Goal: Information Seeking & Learning: Find specific fact

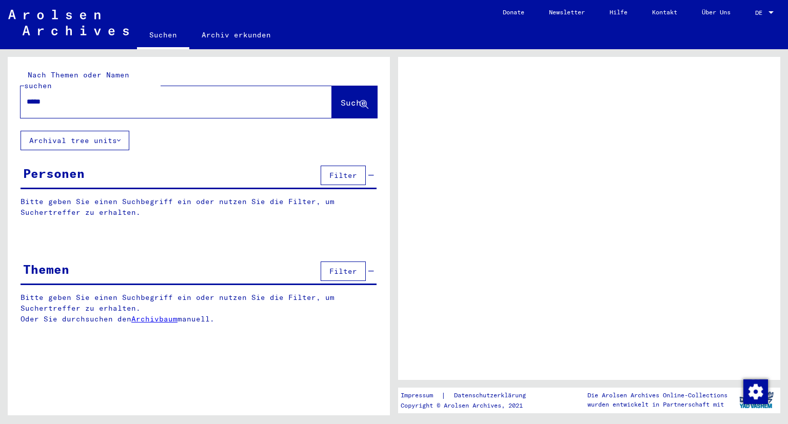
click at [351, 97] on span "Suche" at bounding box center [354, 102] width 26 height 10
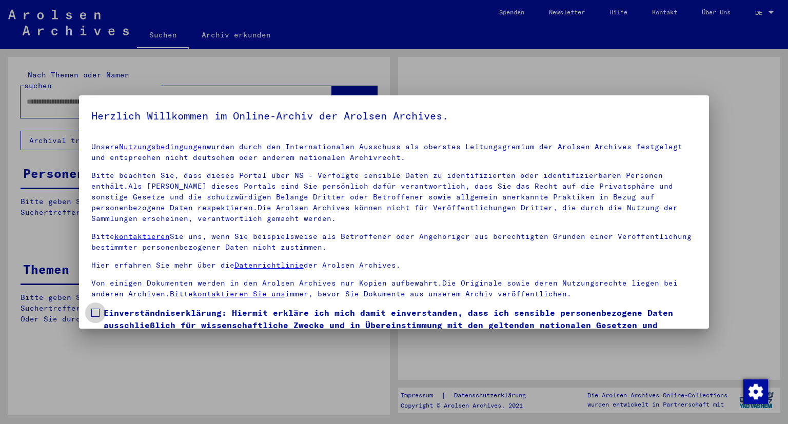
click at [194, 312] on span "Einverständniserklärung: Hiermit erkläre ich mich damit einverstanden, dass ich…" at bounding box center [401, 331] width 594 height 49
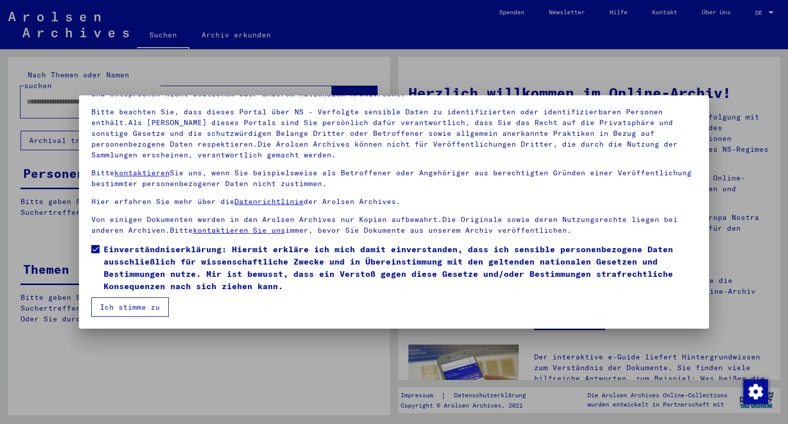
click at [127, 300] on button "Ich stimme zu" at bounding box center [129, 307] width 77 height 19
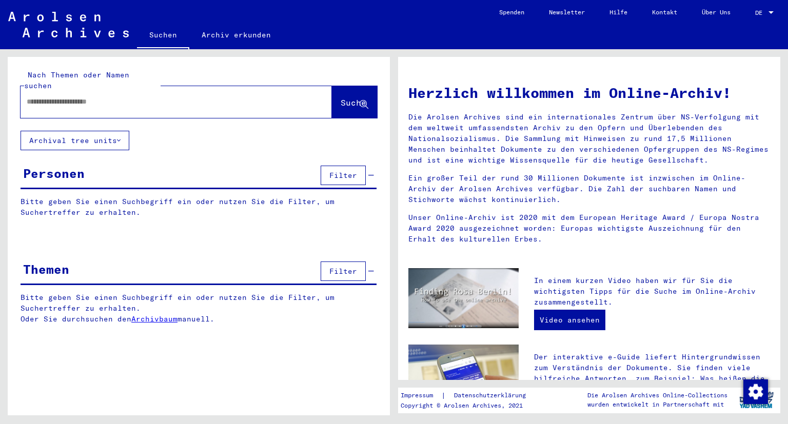
click at [167, 96] on input "text" at bounding box center [164, 101] width 274 height 11
type input "*****"
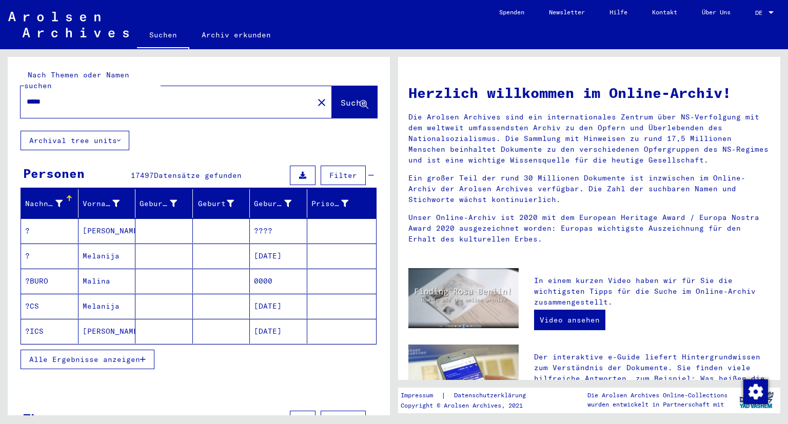
click at [60, 355] on span "Alle Ergebnisse anzeigen" at bounding box center [84, 359] width 111 height 9
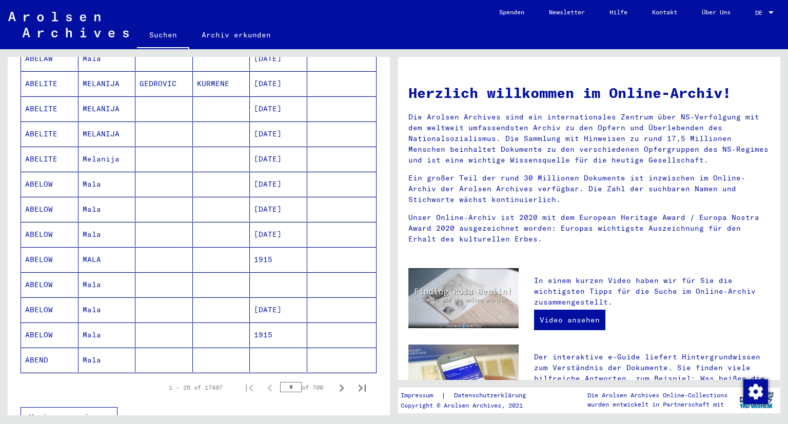
scroll to position [496, 0]
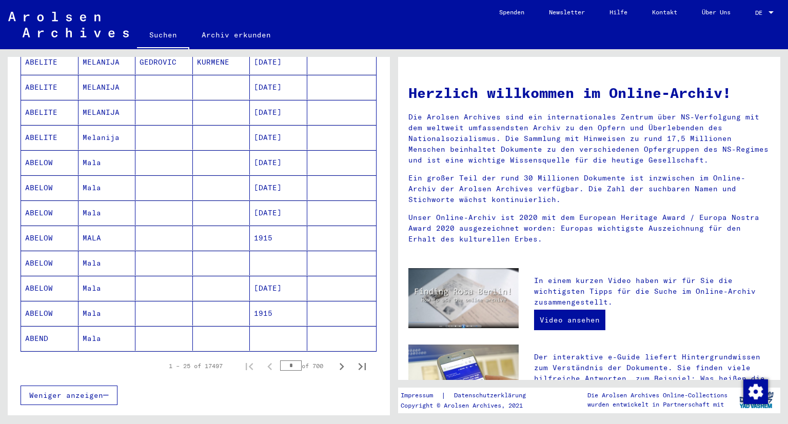
click at [293, 361] on input "*" at bounding box center [291, 366] width 22 height 10
click at [344, 360] on icon "Next page" at bounding box center [341, 367] width 14 height 14
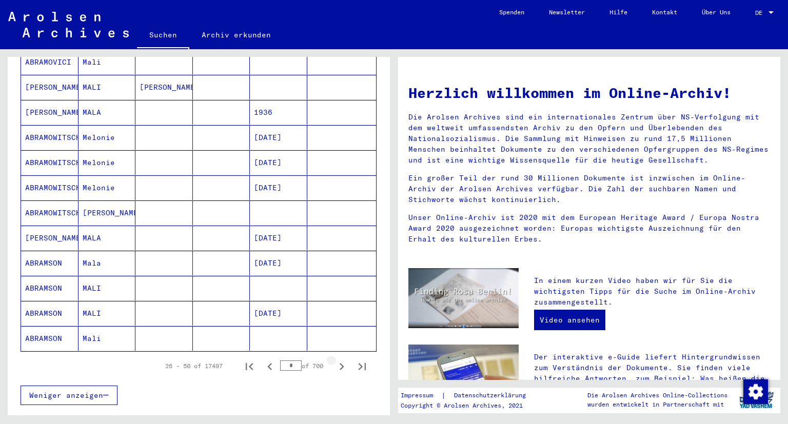
click at [344, 360] on icon "Next page" at bounding box center [341, 367] width 14 height 14
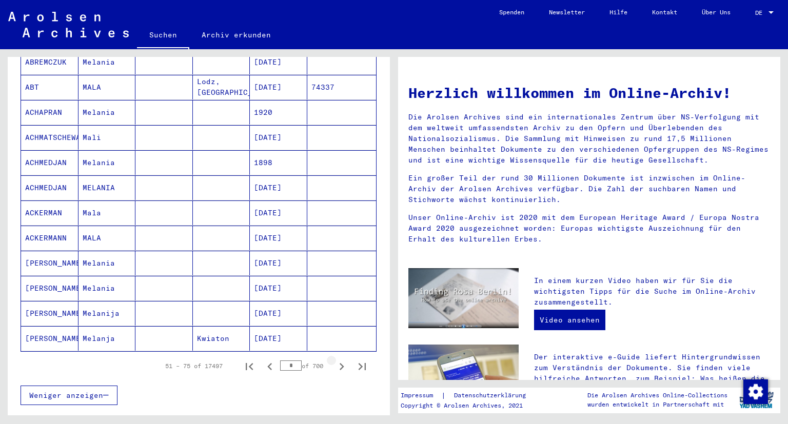
click at [344, 360] on icon "Next page" at bounding box center [341, 367] width 14 height 14
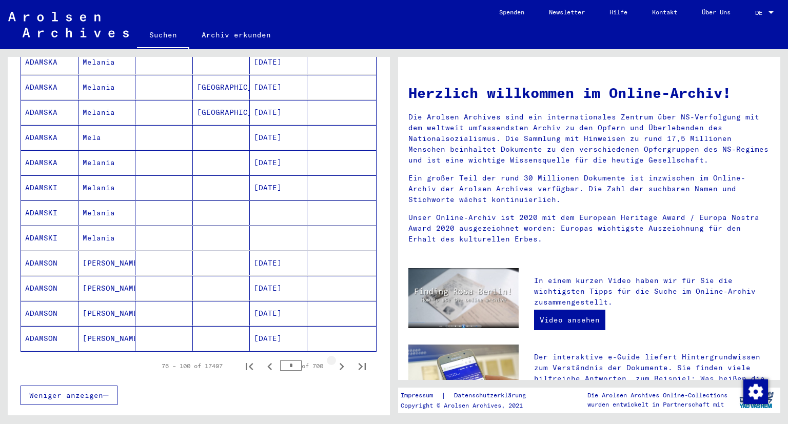
click at [344, 360] on icon "Next page" at bounding box center [341, 367] width 14 height 14
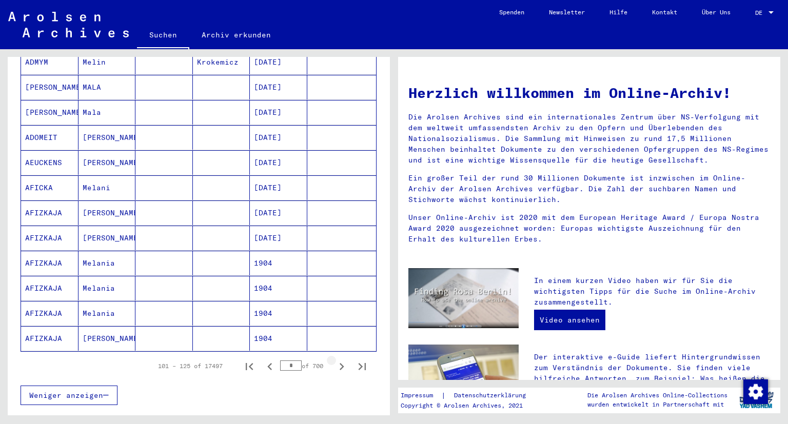
click at [344, 360] on icon "Next page" at bounding box center [341, 367] width 14 height 14
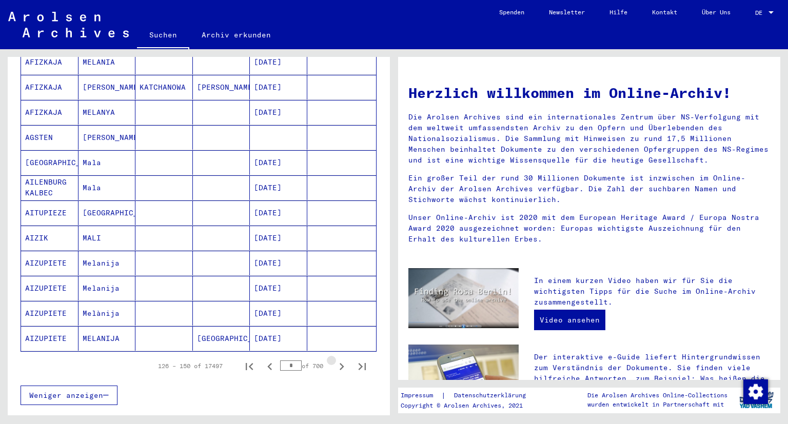
click at [344, 360] on icon "Next page" at bounding box center [341, 367] width 14 height 14
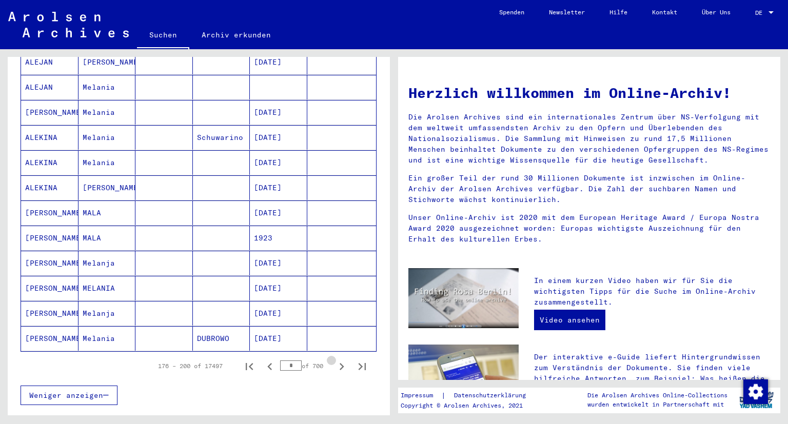
click at [344, 360] on icon "Next page" at bounding box center [341, 367] width 14 height 14
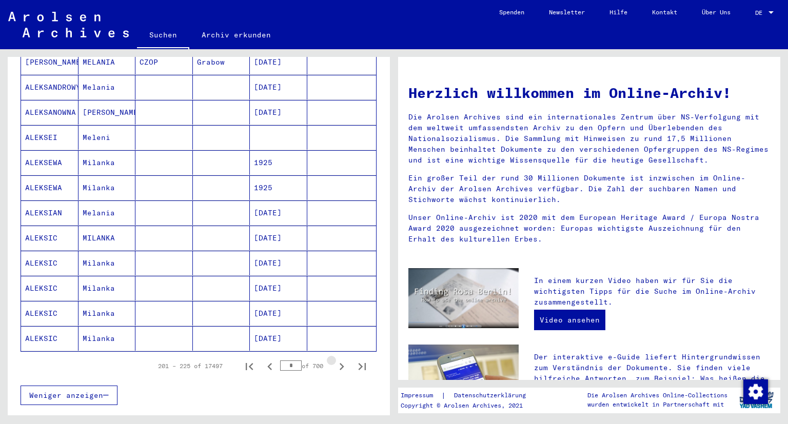
click at [344, 360] on icon "Next page" at bounding box center [341, 367] width 14 height 14
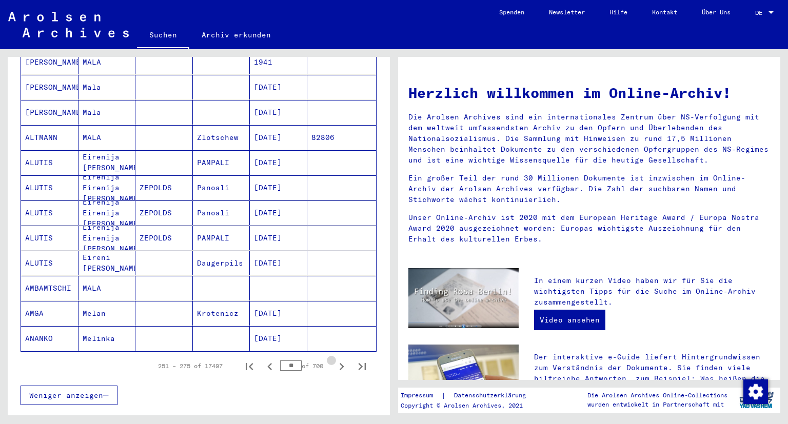
click at [344, 360] on icon "Next page" at bounding box center [341, 367] width 14 height 14
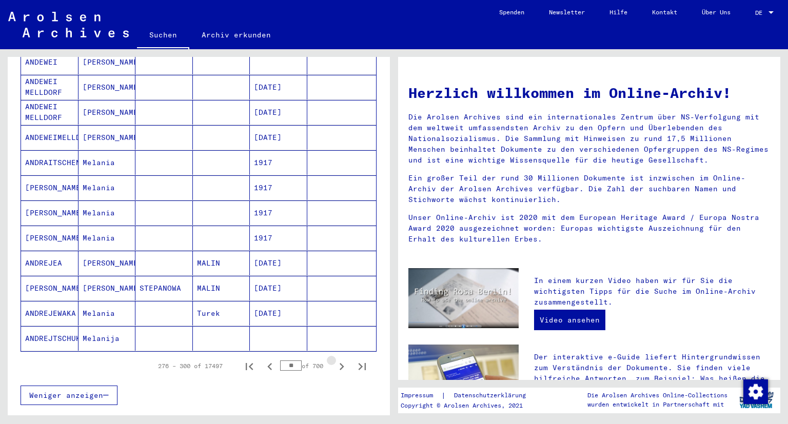
click at [344, 360] on icon "Next page" at bounding box center [341, 367] width 14 height 14
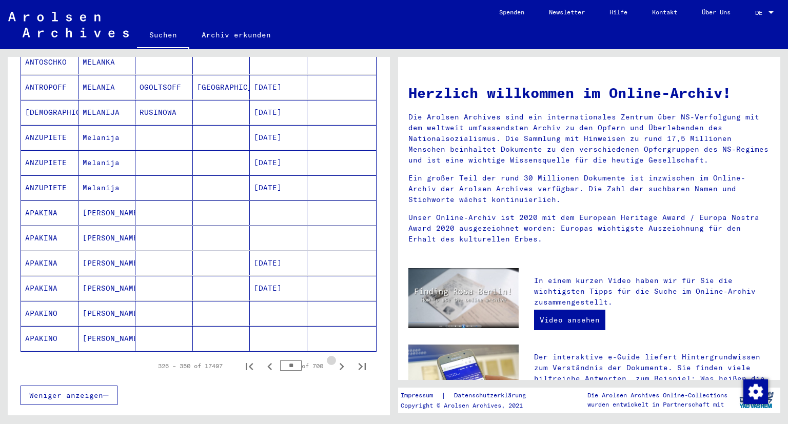
click at [344, 360] on icon "Next page" at bounding box center [341, 367] width 14 height 14
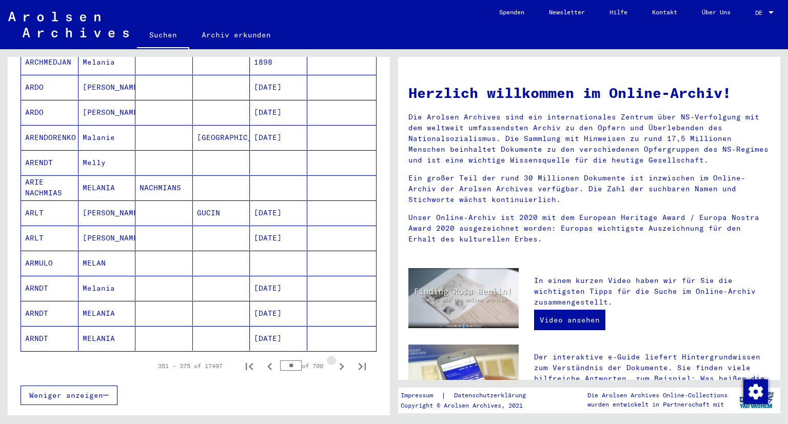
click at [344, 360] on icon "Next page" at bounding box center [341, 367] width 14 height 14
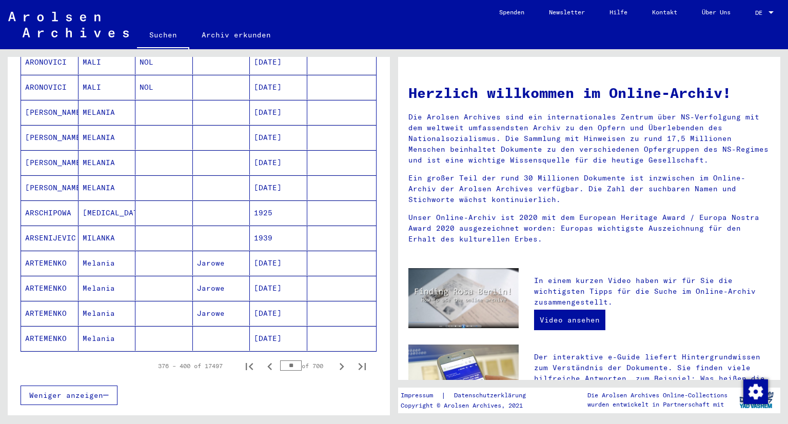
drag, startPoint x: 344, startPoint y: 355, endPoint x: 286, endPoint y: 354, distance: 57.5
click at [286, 356] on div "376 – 400 of 17497 ** of 700" at bounding box center [259, 366] width 227 height 21
click at [286, 361] on input "**" at bounding box center [291, 366] width 22 height 10
type input "*"
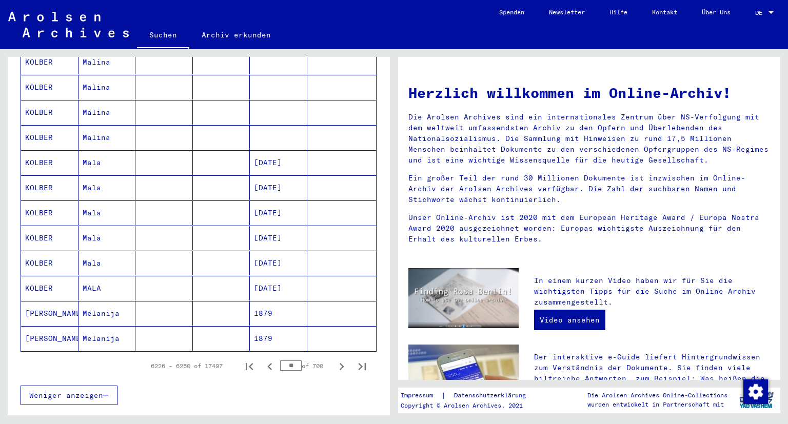
type input "*"
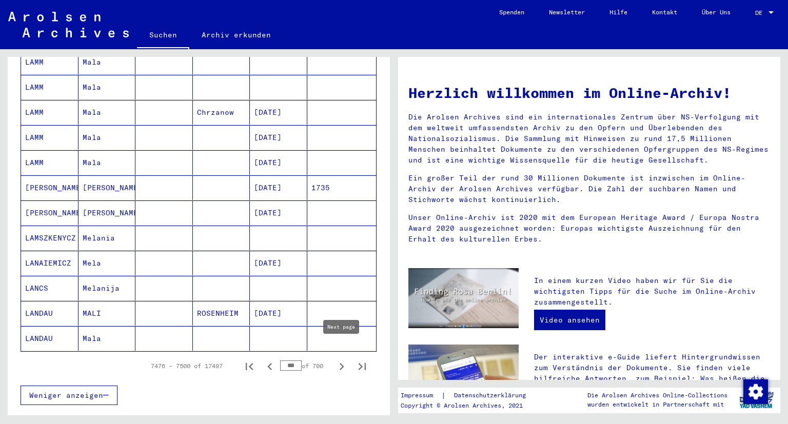
click at [340, 360] on icon "Next page" at bounding box center [341, 367] width 14 height 14
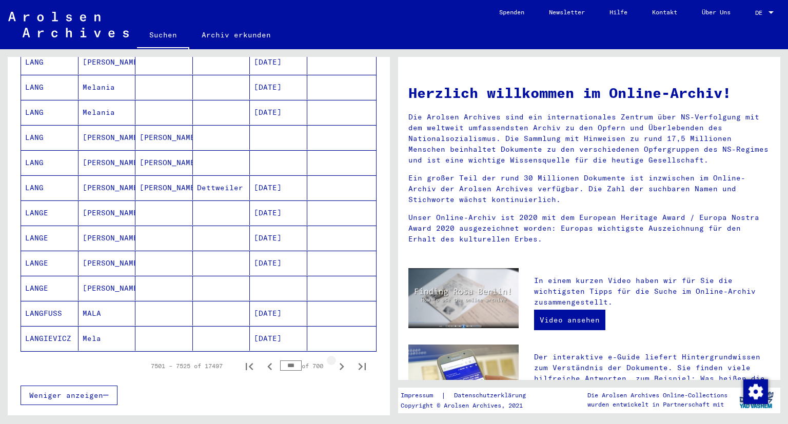
click at [340, 360] on icon "Next page" at bounding box center [341, 367] width 14 height 14
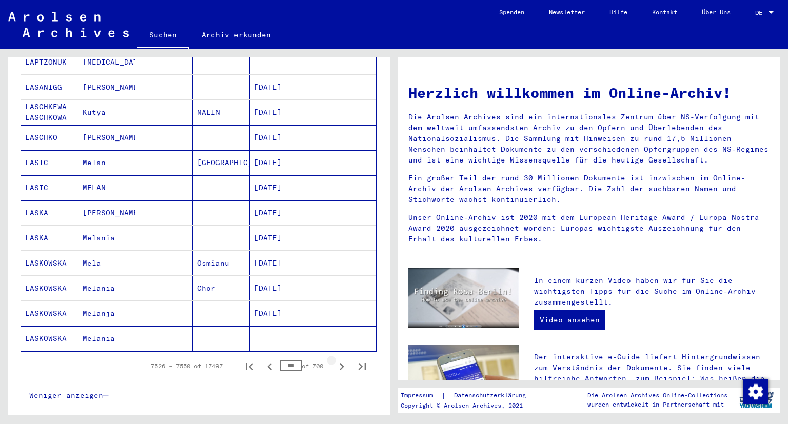
click at [340, 360] on icon "Next page" at bounding box center [341, 367] width 14 height 14
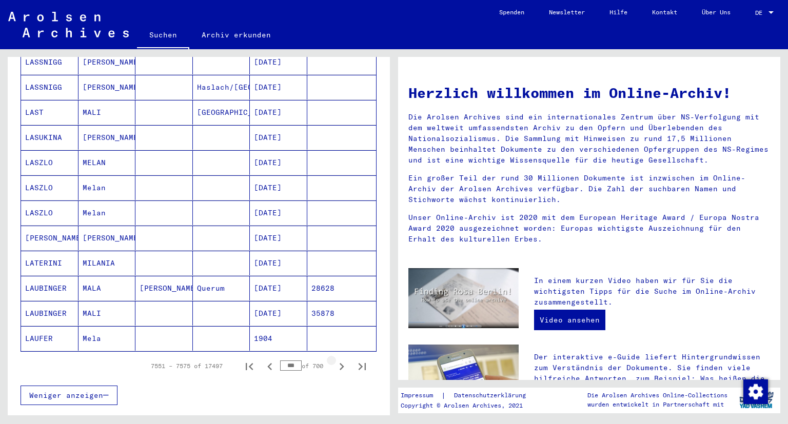
click at [340, 360] on icon "Next page" at bounding box center [341, 367] width 14 height 14
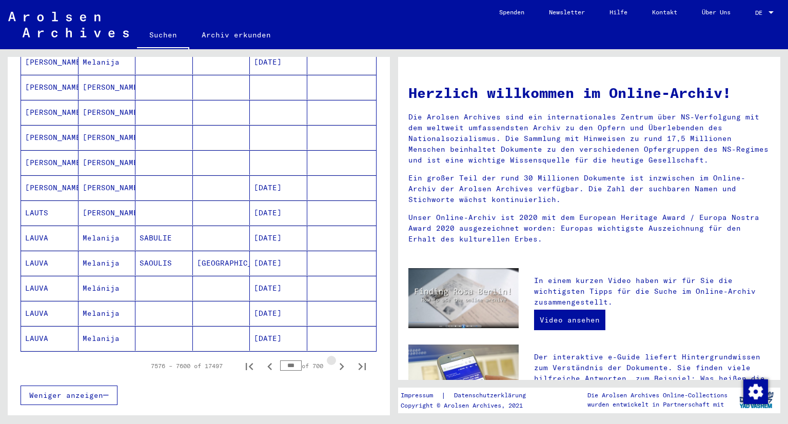
click at [340, 360] on icon "Next page" at bounding box center [341, 367] width 14 height 14
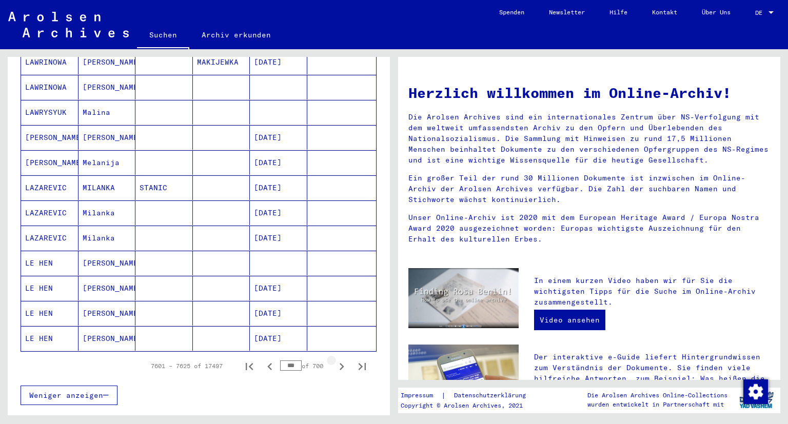
click at [340, 360] on icon "Next page" at bounding box center [341, 367] width 14 height 14
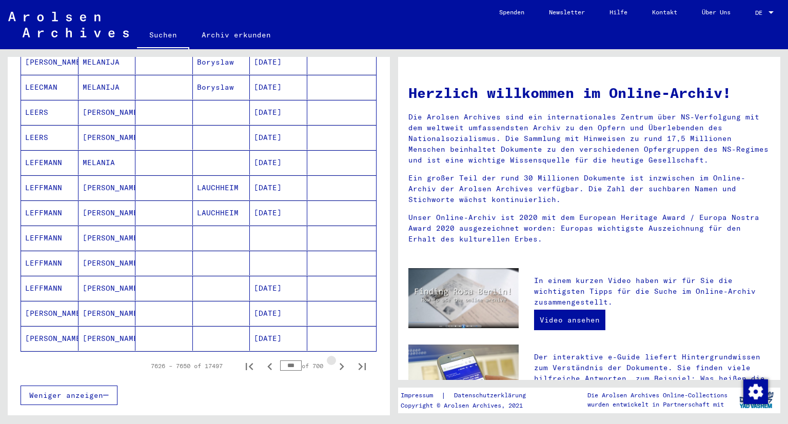
click at [340, 360] on icon "Next page" at bounding box center [341, 367] width 14 height 14
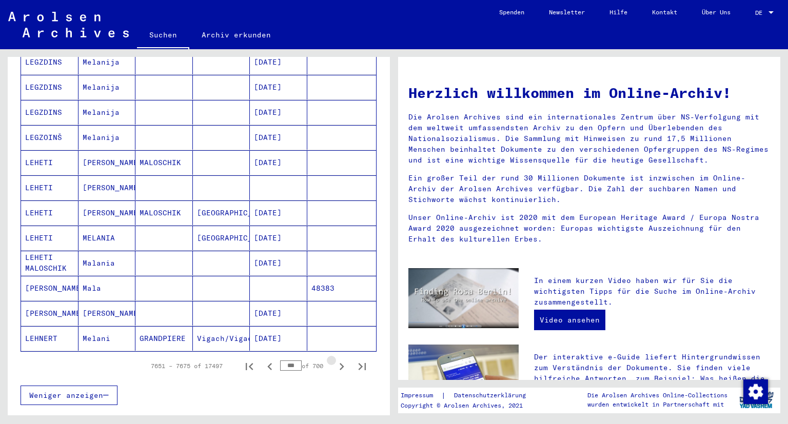
click at [340, 360] on icon "Next page" at bounding box center [341, 367] width 14 height 14
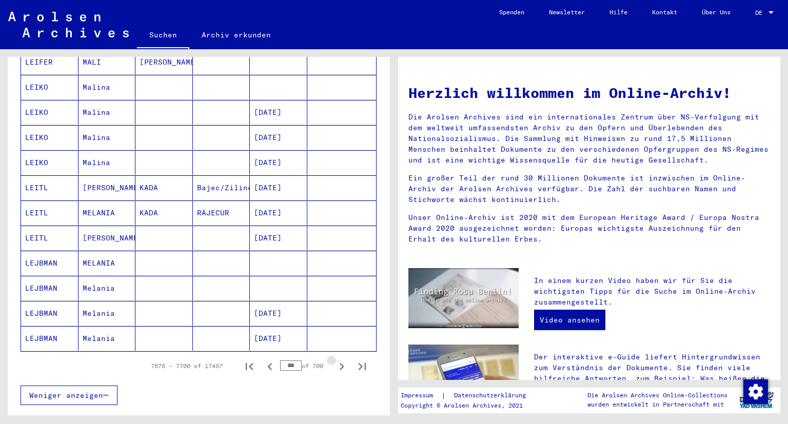
click at [340, 360] on icon "Next page" at bounding box center [341, 367] width 14 height 14
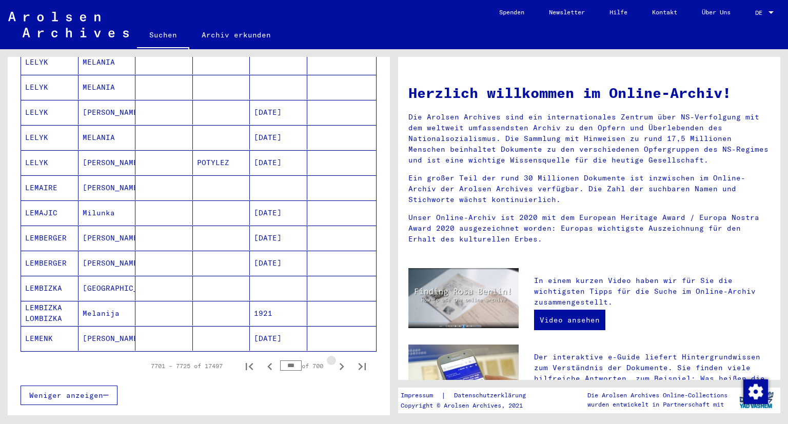
click at [340, 360] on icon "Next page" at bounding box center [341, 367] width 14 height 14
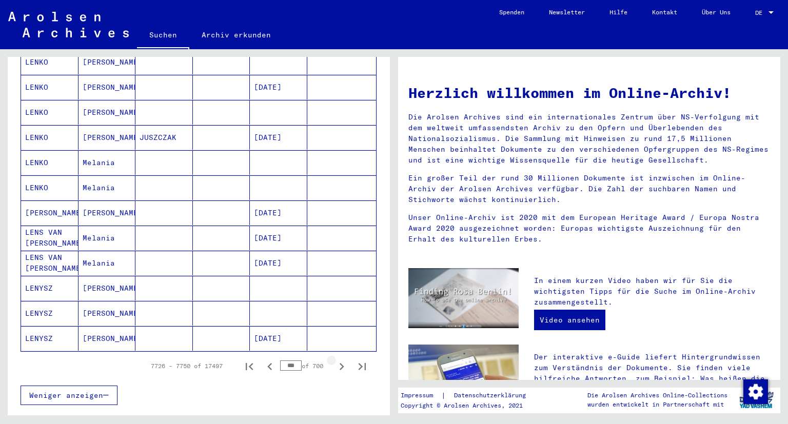
click at [340, 360] on icon "Next page" at bounding box center [341, 367] width 14 height 14
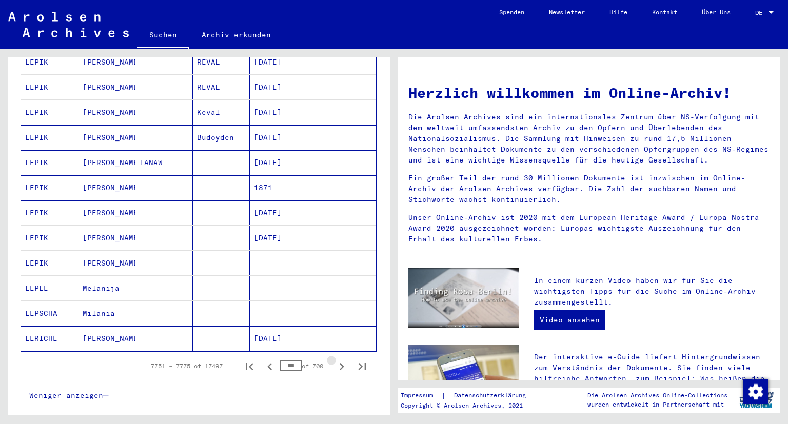
click at [340, 360] on icon "Next page" at bounding box center [341, 367] width 14 height 14
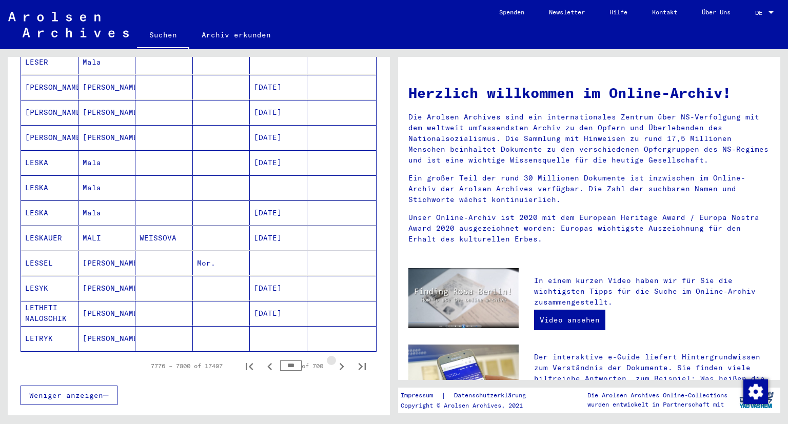
click at [340, 360] on icon "Next page" at bounding box center [341, 367] width 14 height 14
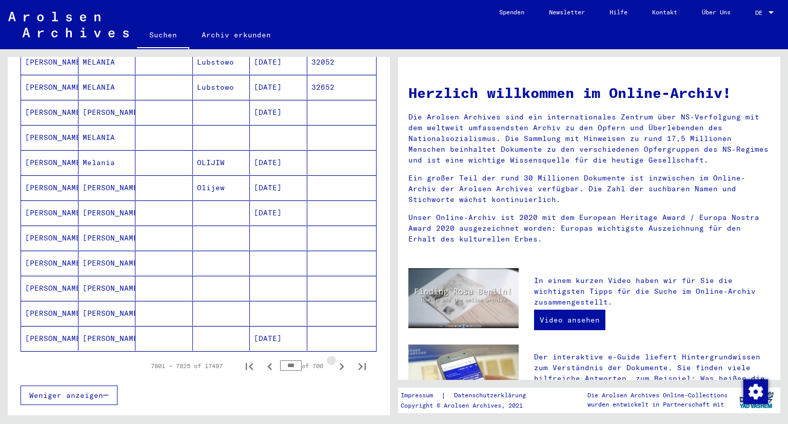
click at [340, 360] on icon "Next page" at bounding box center [341, 367] width 14 height 14
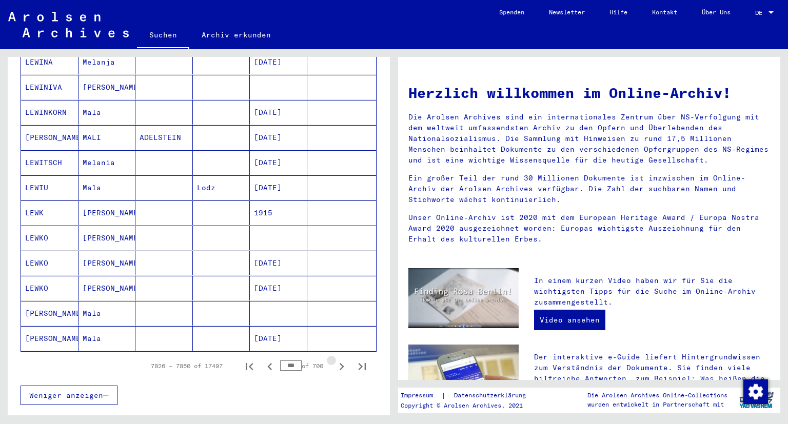
click at [340, 360] on icon "Next page" at bounding box center [341, 367] width 14 height 14
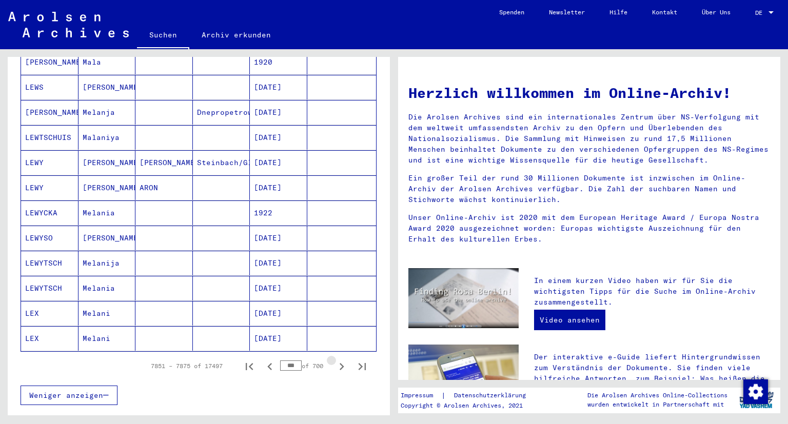
click at [340, 360] on icon "Next page" at bounding box center [341, 367] width 14 height 14
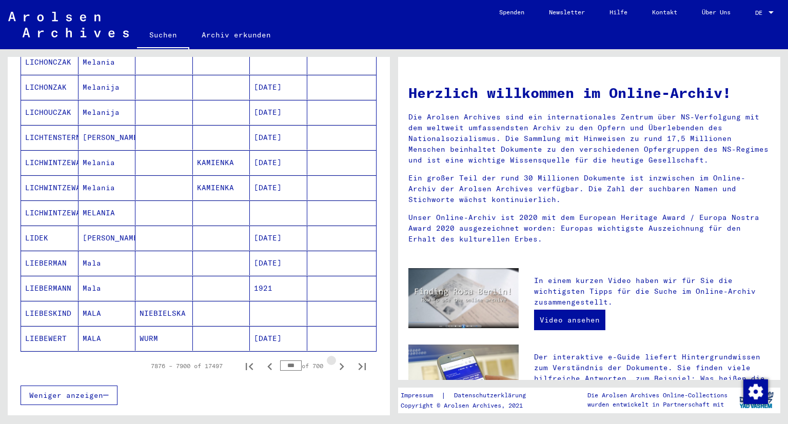
click at [340, 360] on icon "Next page" at bounding box center [341, 367] width 14 height 14
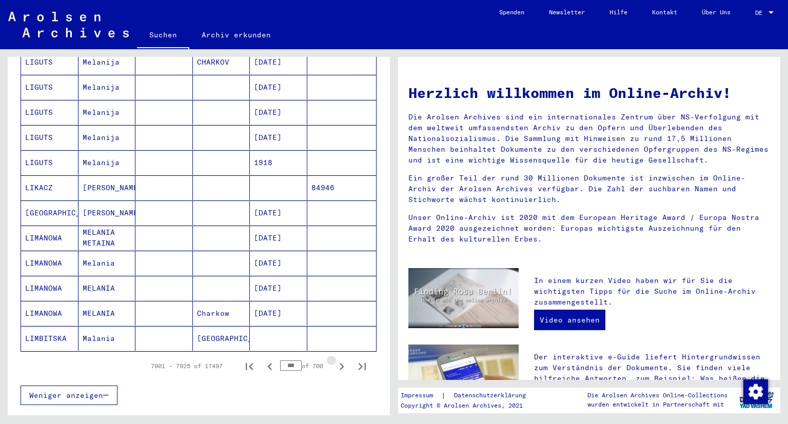
click at [340, 360] on icon "Next page" at bounding box center [341, 367] width 14 height 14
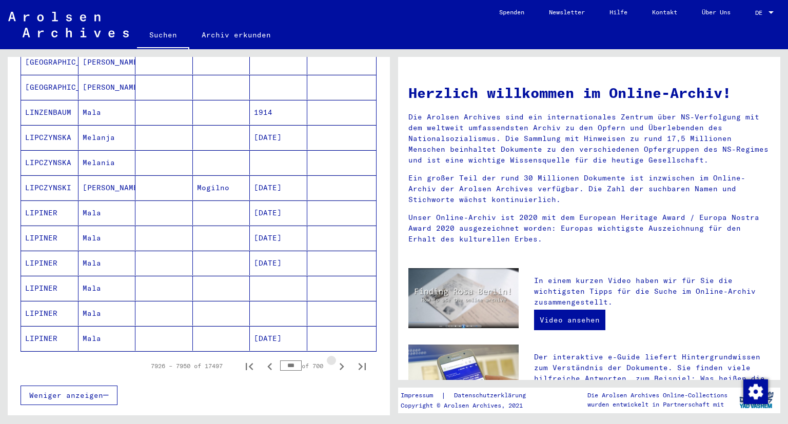
click at [340, 360] on icon "Next page" at bounding box center [341, 367] width 14 height 14
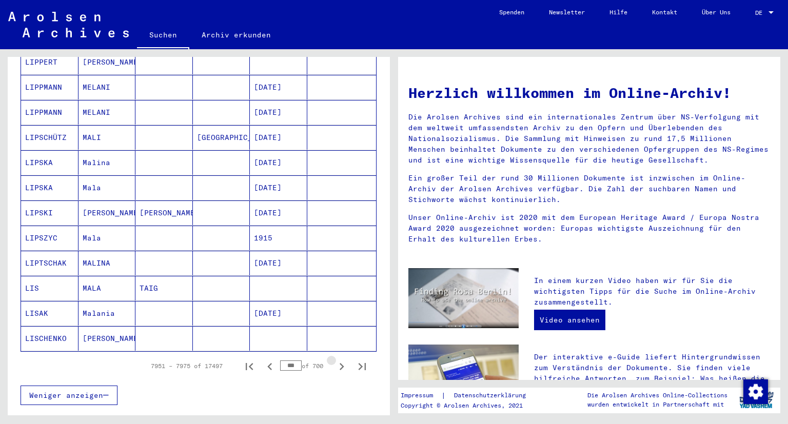
click at [340, 360] on icon "Next page" at bounding box center [341, 367] width 14 height 14
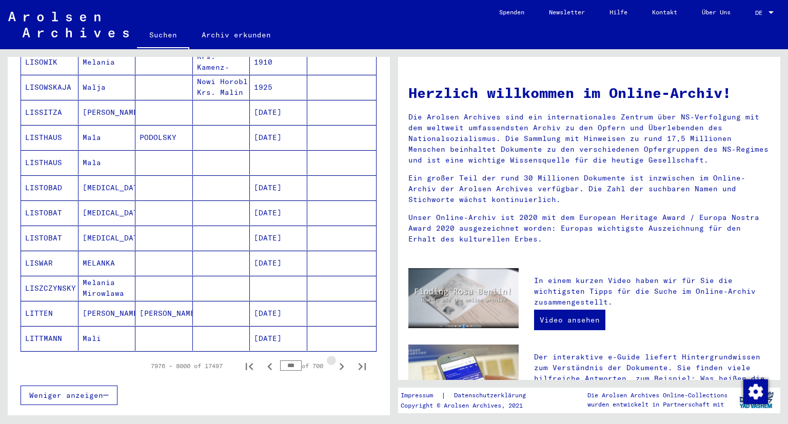
click at [340, 360] on icon "Next page" at bounding box center [341, 367] width 14 height 14
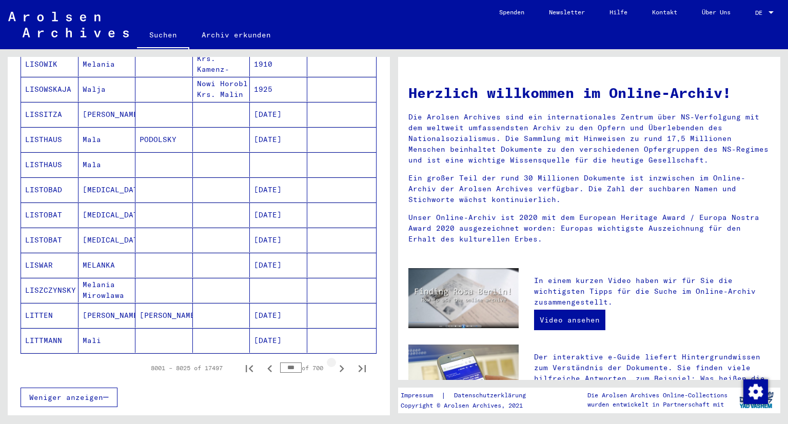
scroll to position [498, 0]
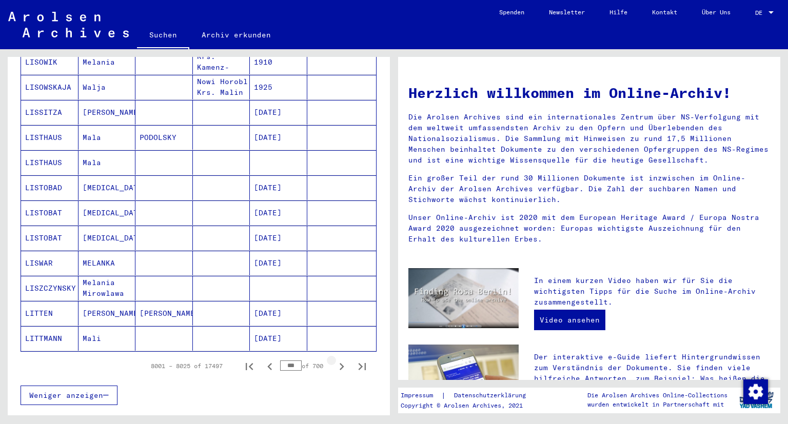
click at [340, 360] on icon "Next page" at bounding box center [341, 367] width 14 height 14
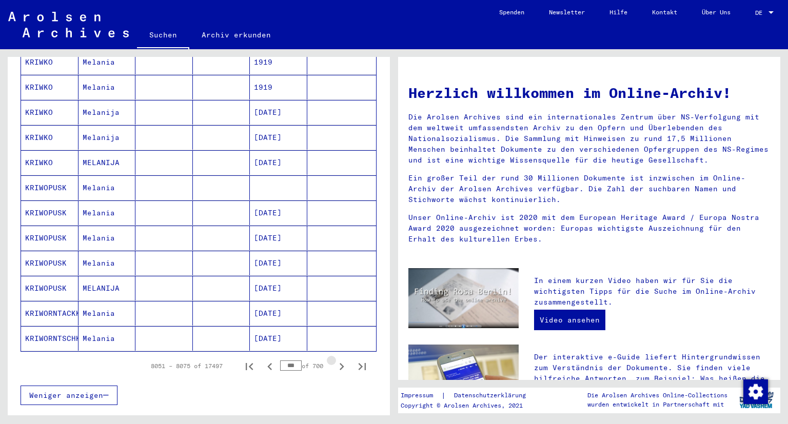
click at [340, 360] on icon "Next page" at bounding box center [341, 367] width 14 height 14
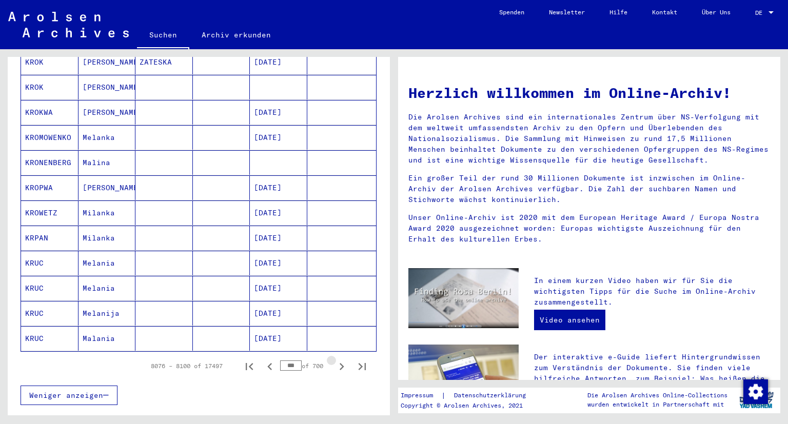
click at [340, 360] on icon "Next page" at bounding box center [341, 367] width 14 height 14
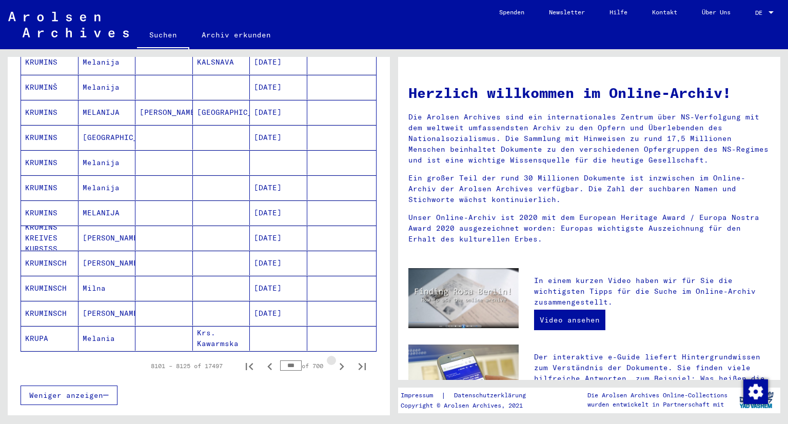
click at [340, 360] on icon "Next page" at bounding box center [341, 367] width 14 height 14
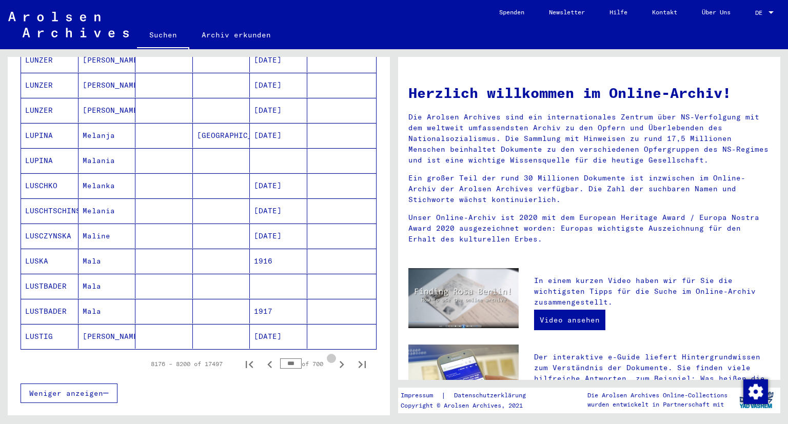
click at [340, 358] on icon "Next page" at bounding box center [341, 365] width 14 height 14
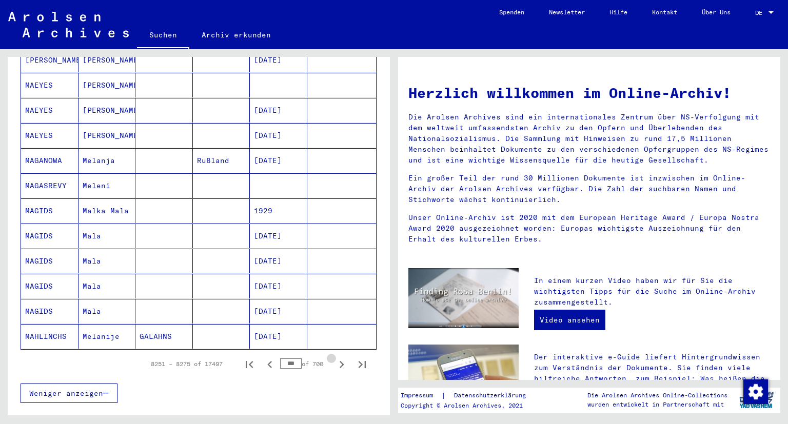
click at [340, 358] on icon "Next page" at bounding box center [341, 365] width 14 height 14
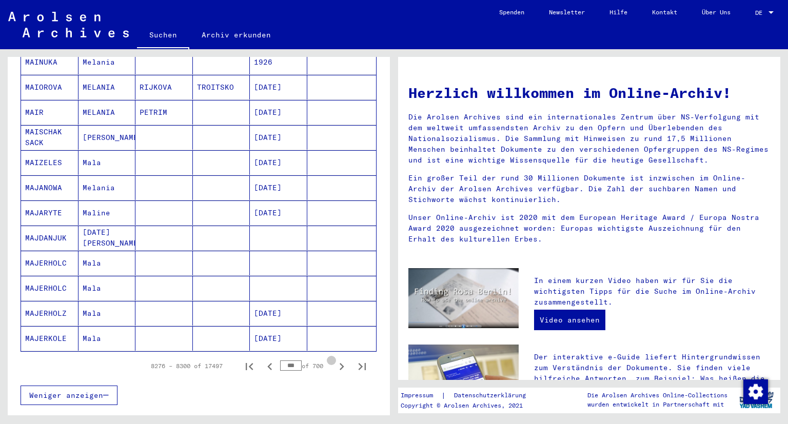
click at [340, 360] on icon "Next page" at bounding box center [341, 367] width 14 height 14
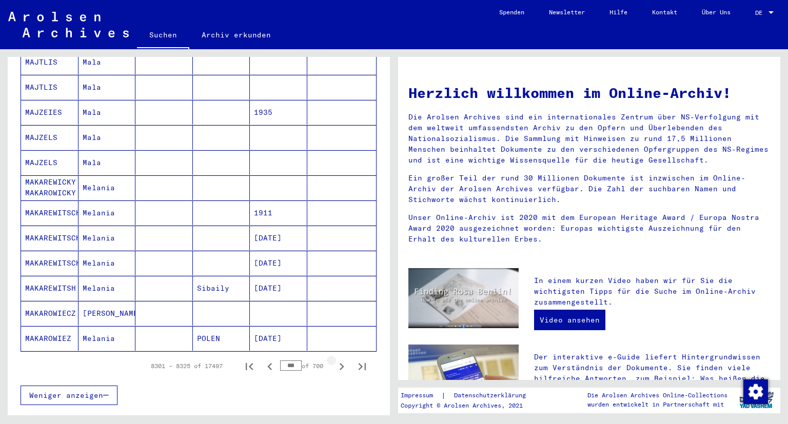
click at [340, 360] on icon "Next page" at bounding box center [341, 367] width 14 height 14
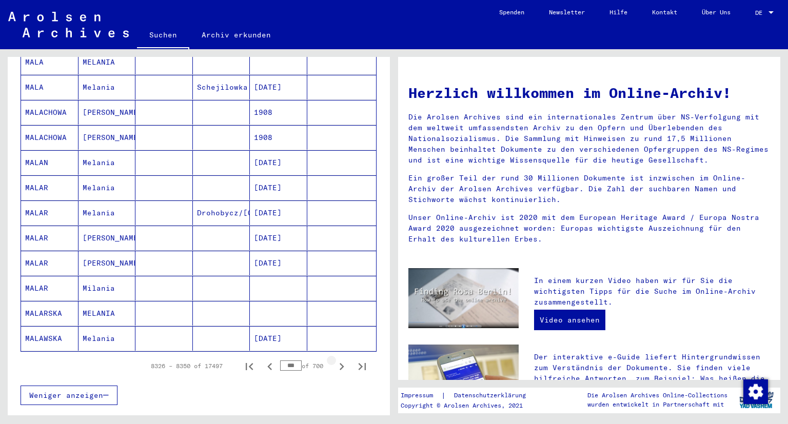
click at [340, 360] on icon "Next page" at bounding box center [341, 367] width 14 height 14
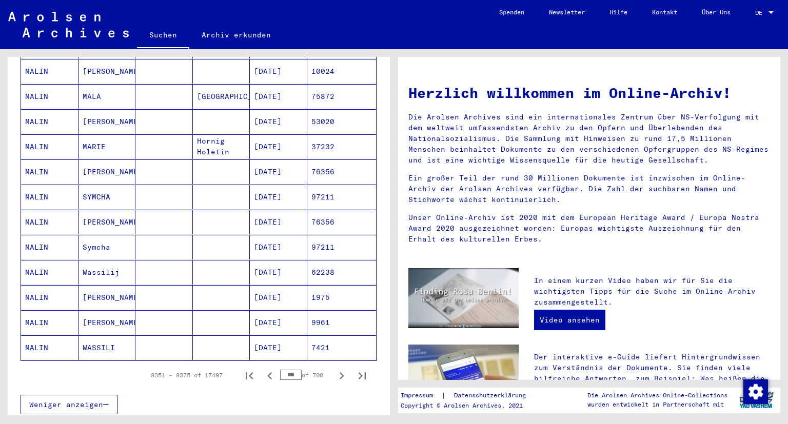
scroll to position [487, 0]
click at [337, 368] on icon "Next page" at bounding box center [341, 375] width 14 height 14
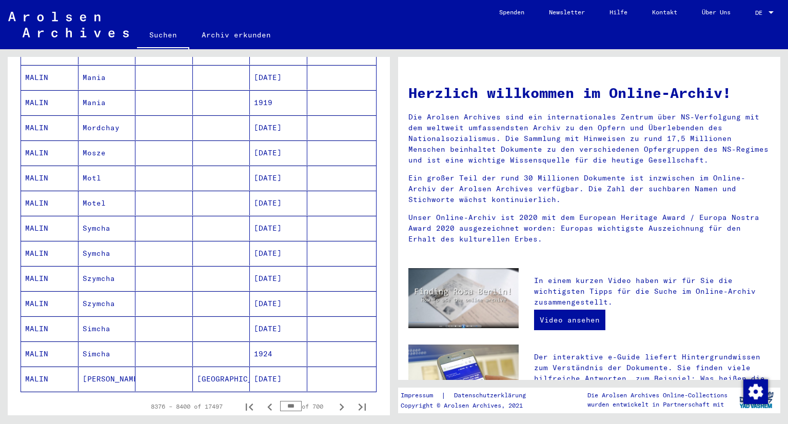
scroll to position [460, 0]
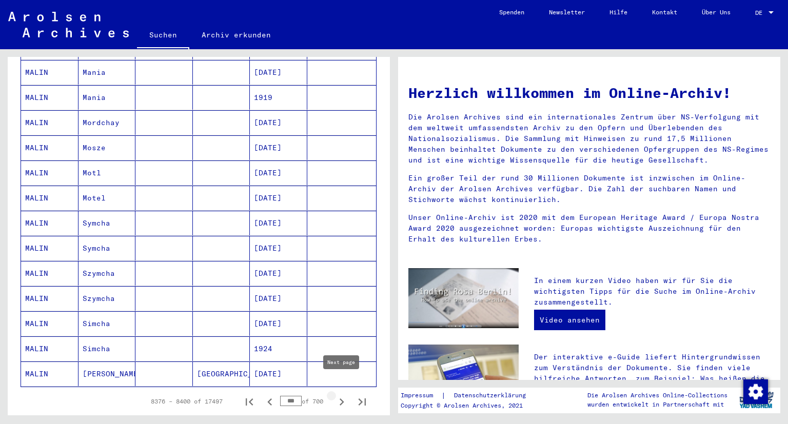
click at [345, 395] on icon "Next page" at bounding box center [341, 402] width 14 height 14
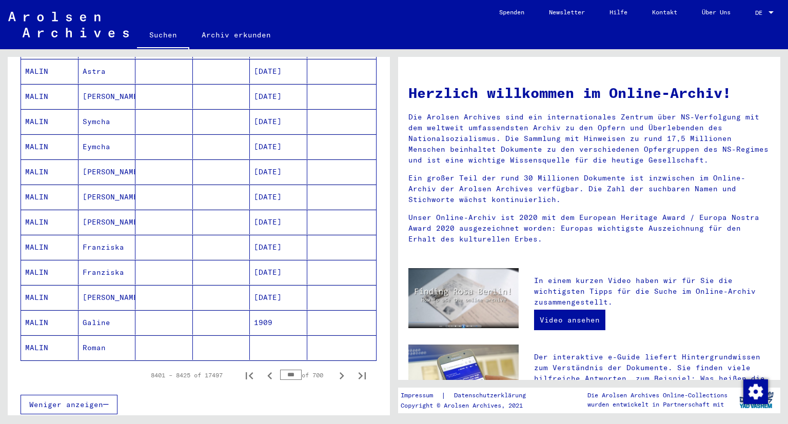
scroll to position [487, 0]
click at [341, 368] on icon "Next page" at bounding box center [341, 375] width 14 height 14
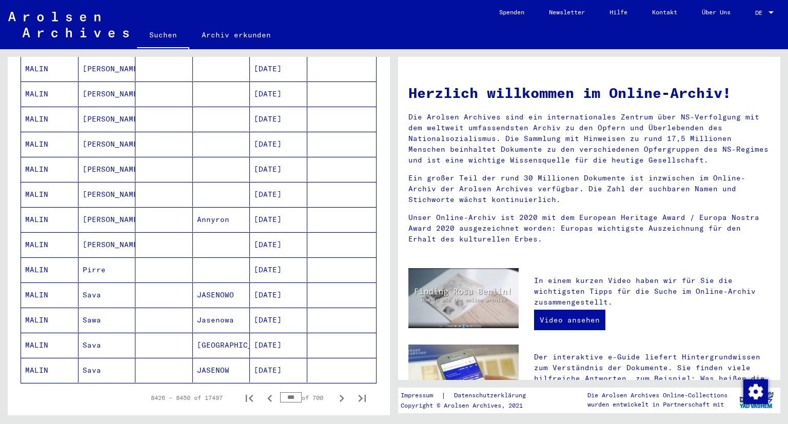
scroll to position [468, 0]
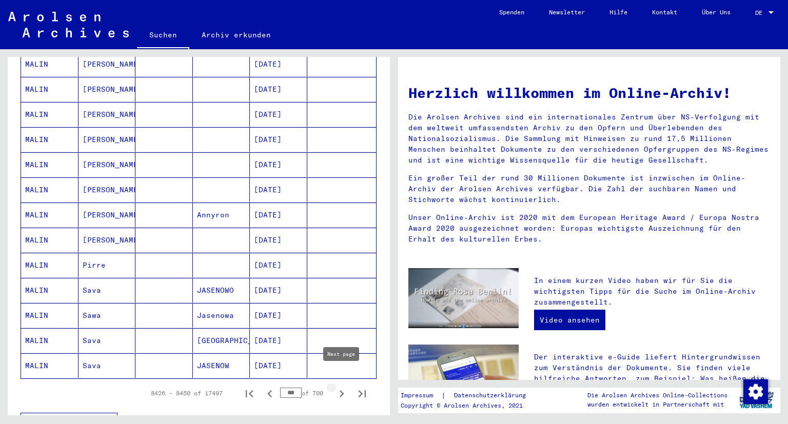
click at [342, 387] on icon "Next page" at bounding box center [341, 394] width 14 height 14
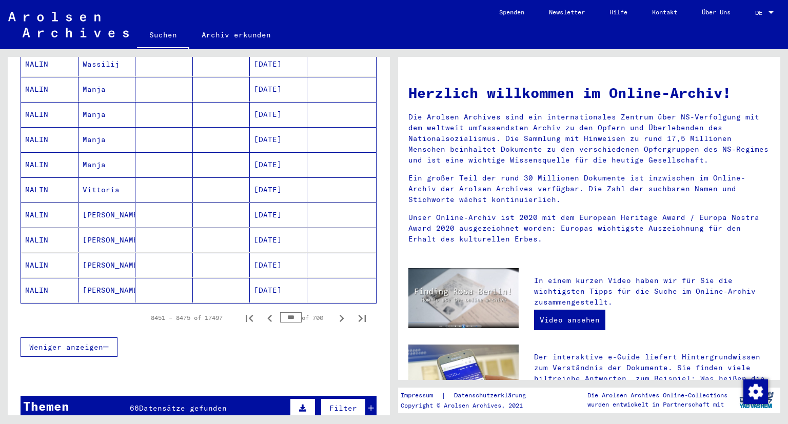
scroll to position [550, 0]
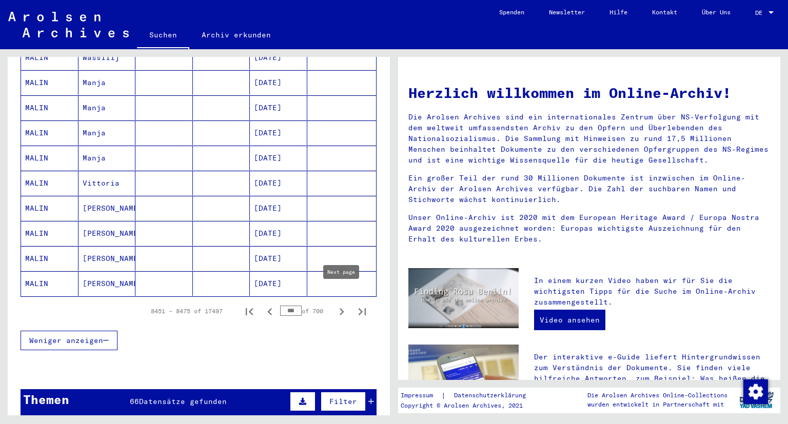
click at [340, 305] on icon "Next page" at bounding box center [341, 312] width 14 height 14
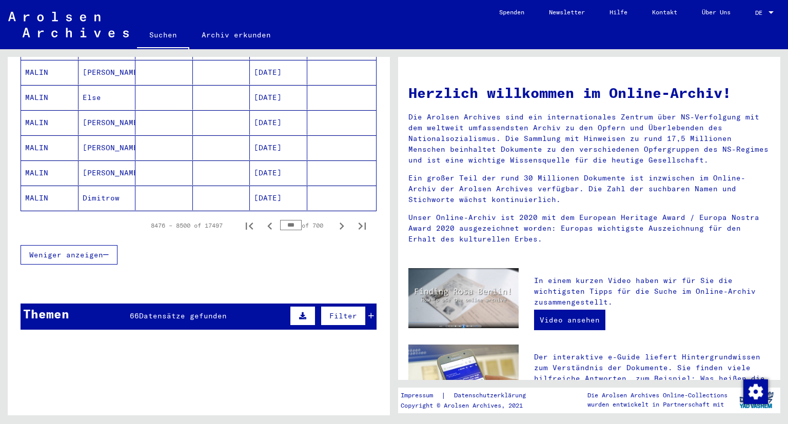
scroll to position [667, 0]
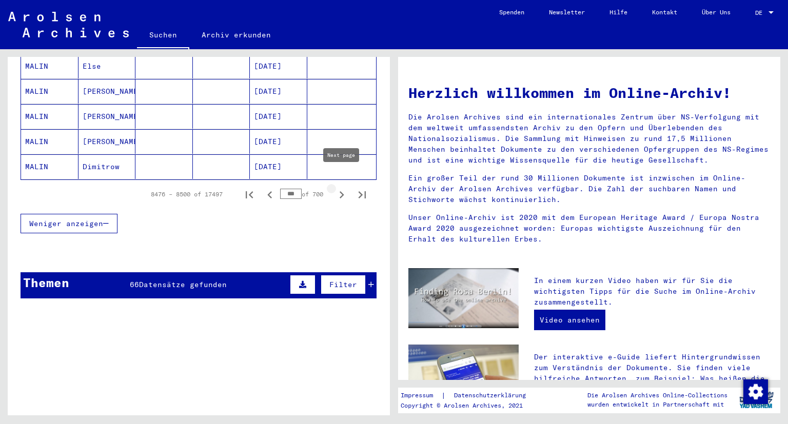
click at [341, 188] on icon "Next page" at bounding box center [341, 195] width 14 height 14
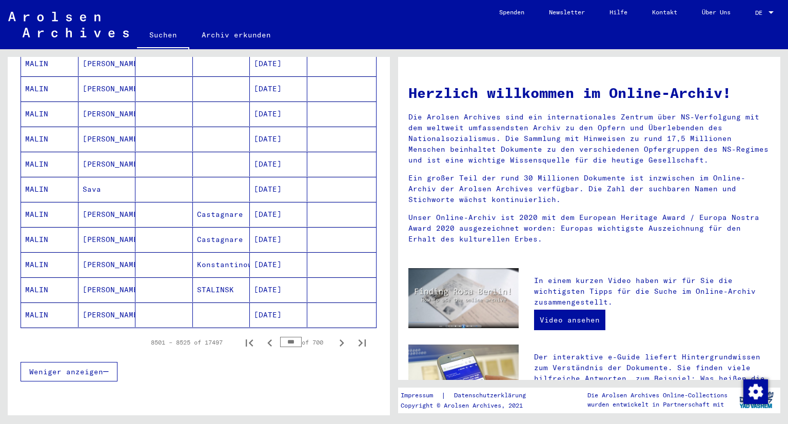
scroll to position [597, 0]
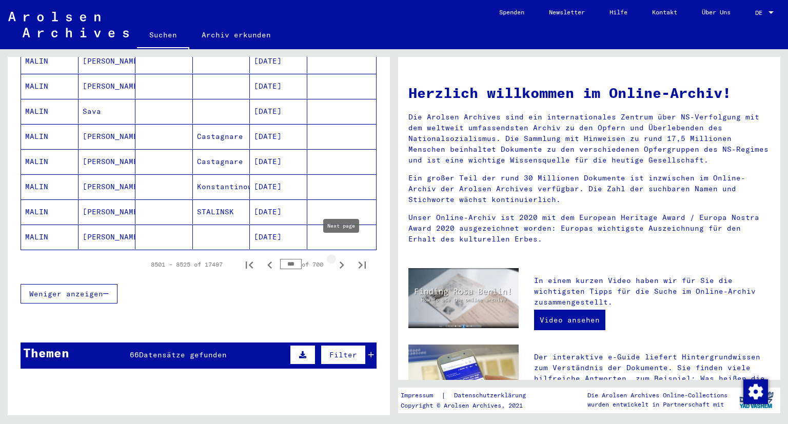
click at [344, 258] on icon "Next page" at bounding box center [341, 265] width 14 height 14
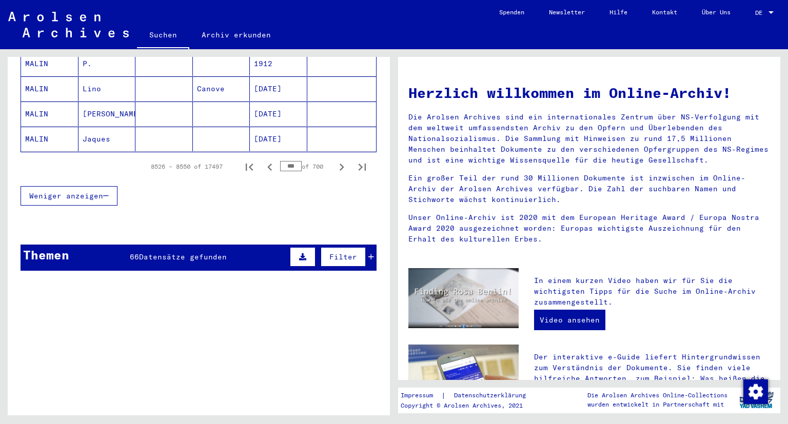
scroll to position [692, 0]
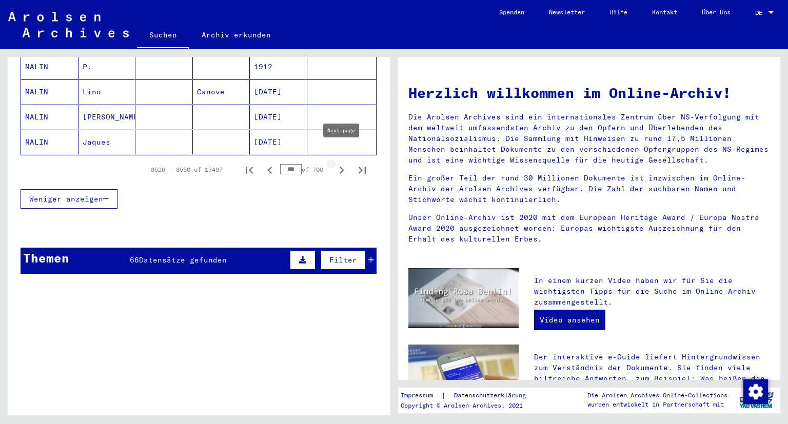
click at [342, 167] on icon "Next page" at bounding box center [342, 170] width 5 height 7
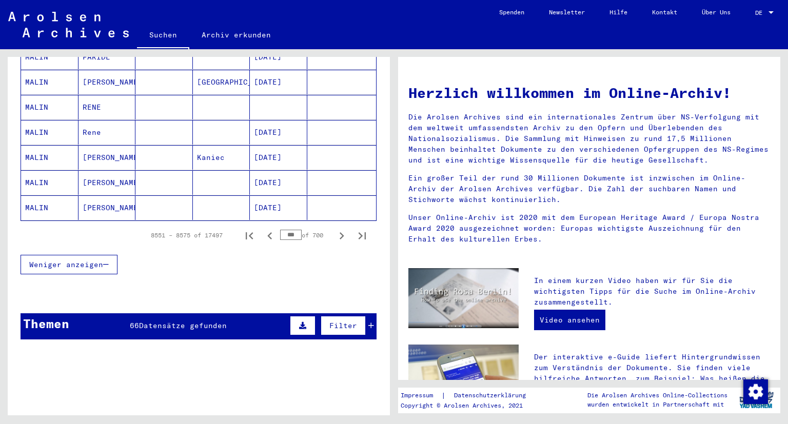
scroll to position [653, 0]
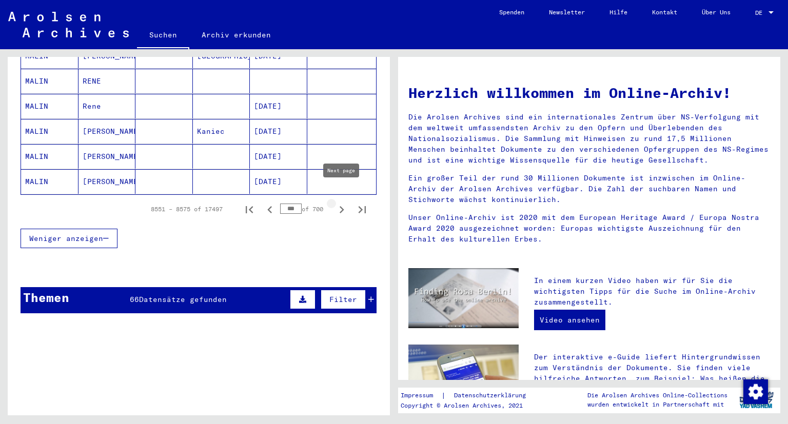
click at [342, 206] on icon "Next page" at bounding box center [342, 209] width 5 height 7
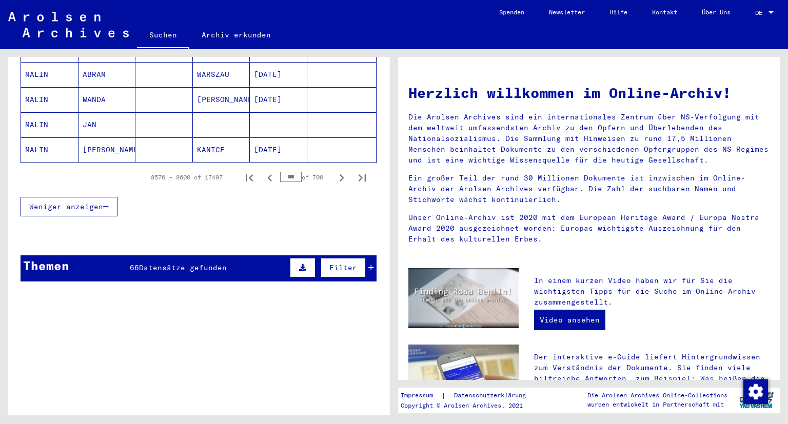
scroll to position [684, 0]
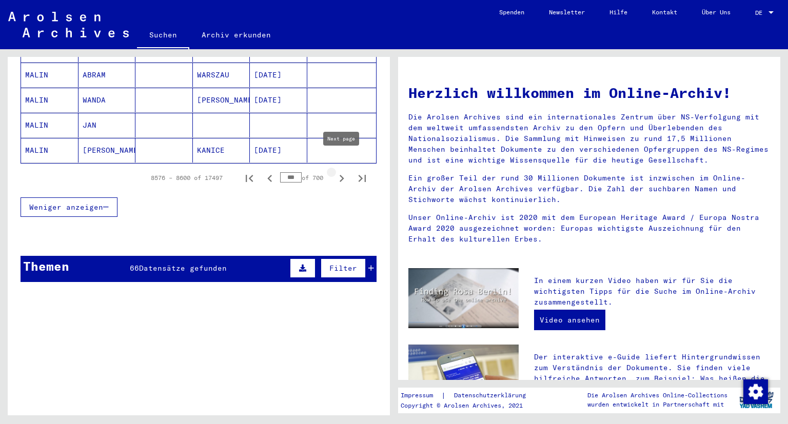
click at [338, 171] on icon "Next page" at bounding box center [341, 178] width 14 height 14
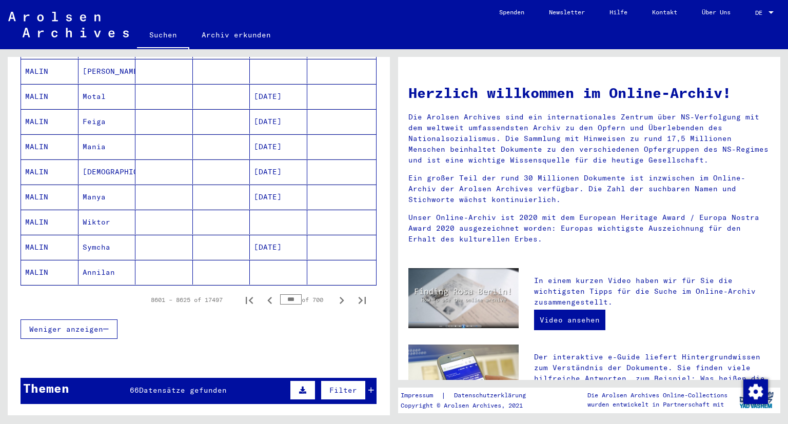
scroll to position [563, 0]
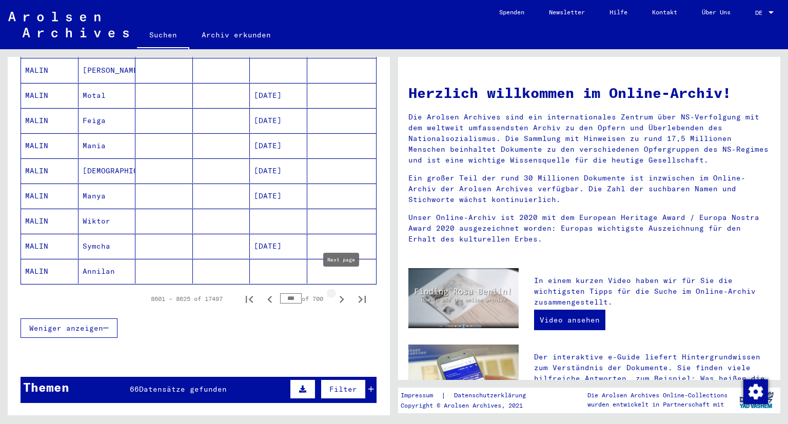
click at [343, 296] on icon "Next page" at bounding box center [342, 299] width 5 height 7
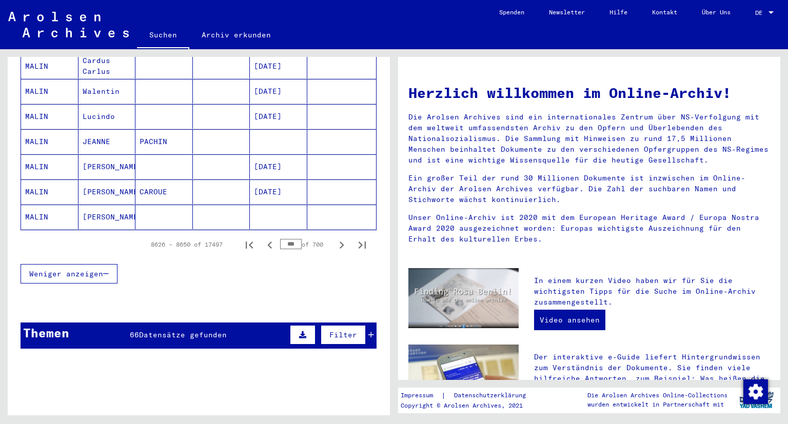
scroll to position [617, 0]
click at [344, 238] on icon "Next page" at bounding box center [341, 245] width 14 height 14
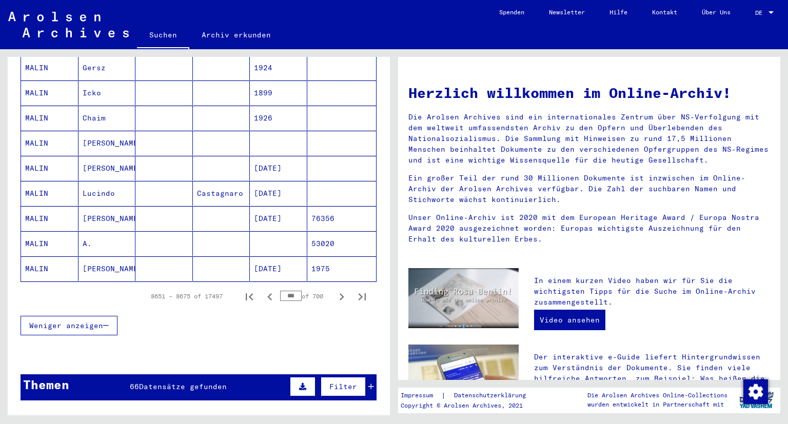
scroll to position [687, 0]
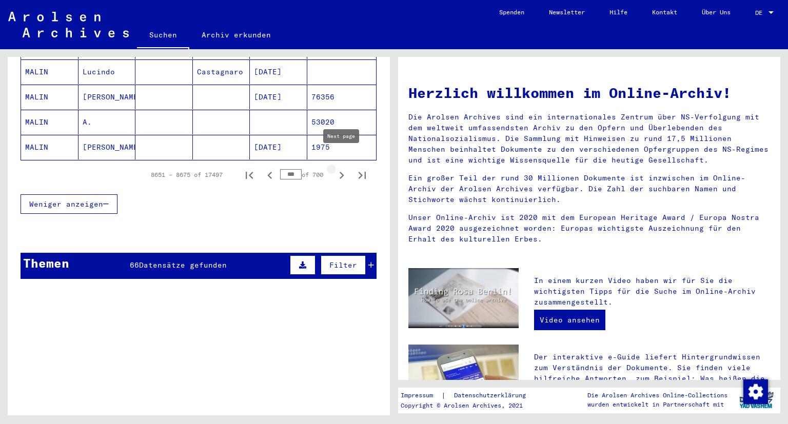
click at [340, 168] on icon "Next page" at bounding box center [341, 175] width 14 height 14
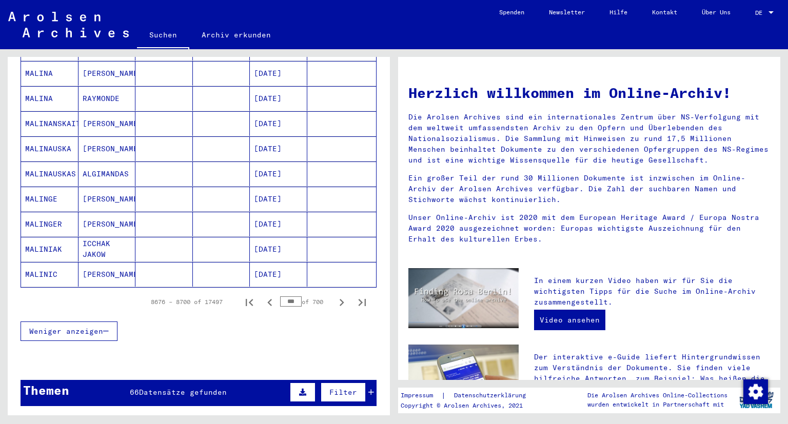
scroll to position [567, 0]
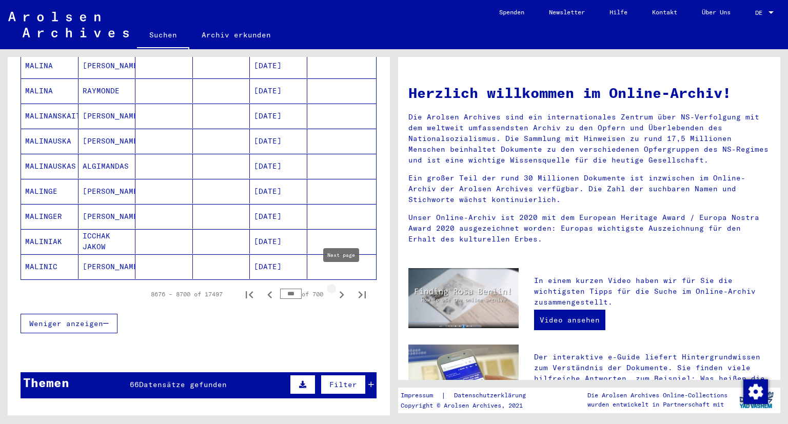
click at [340, 288] on icon "Next page" at bounding box center [341, 295] width 14 height 14
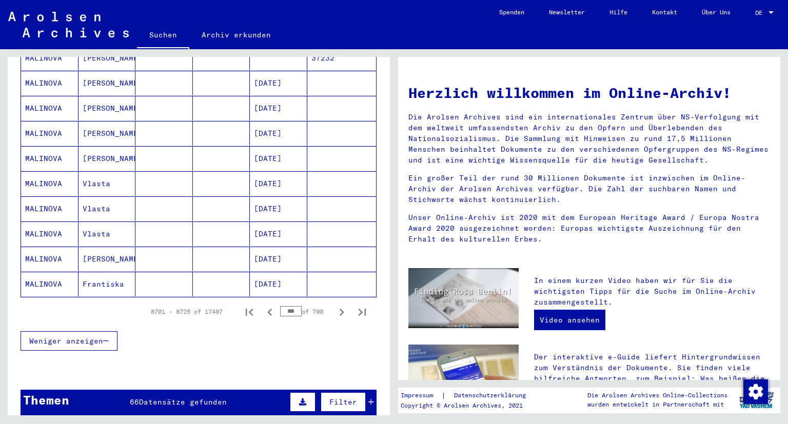
scroll to position [551, 0]
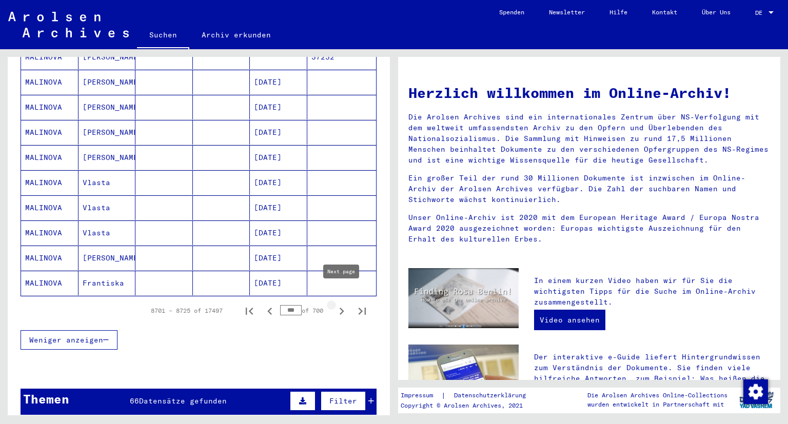
click at [342, 308] on icon "Next page" at bounding box center [342, 311] width 5 height 7
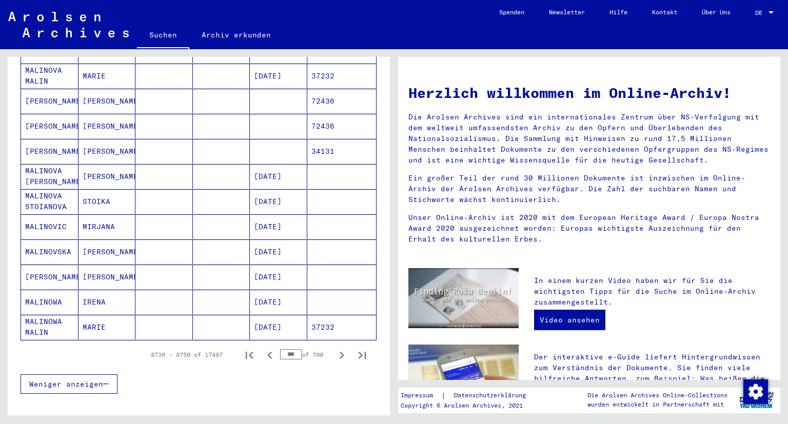
scroll to position [527, 0]
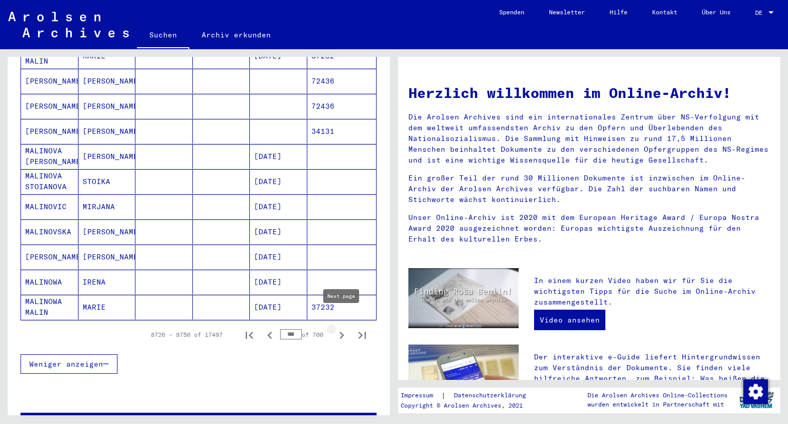
click at [345, 328] on icon "Next page" at bounding box center [341, 335] width 14 height 14
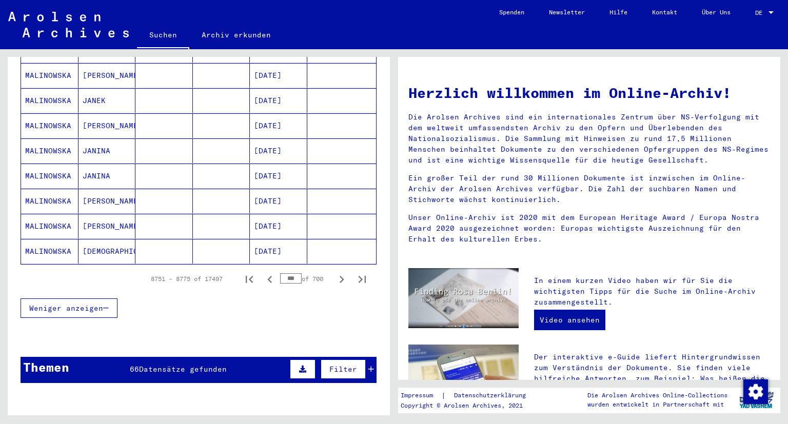
scroll to position [585, 0]
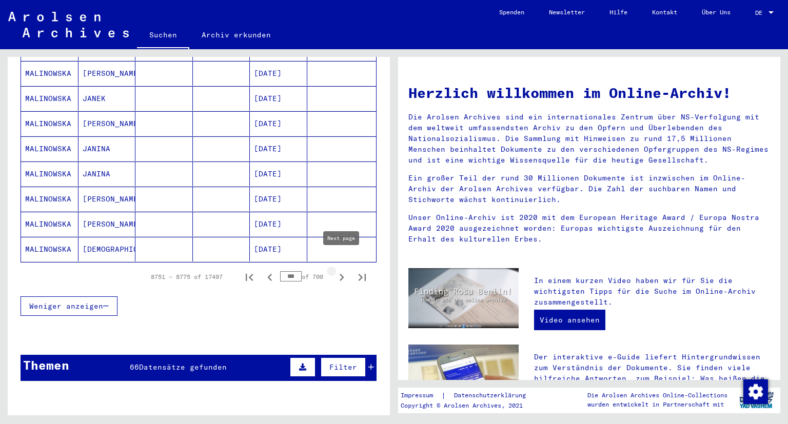
click at [345, 270] on icon "Next page" at bounding box center [341, 277] width 14 height 14
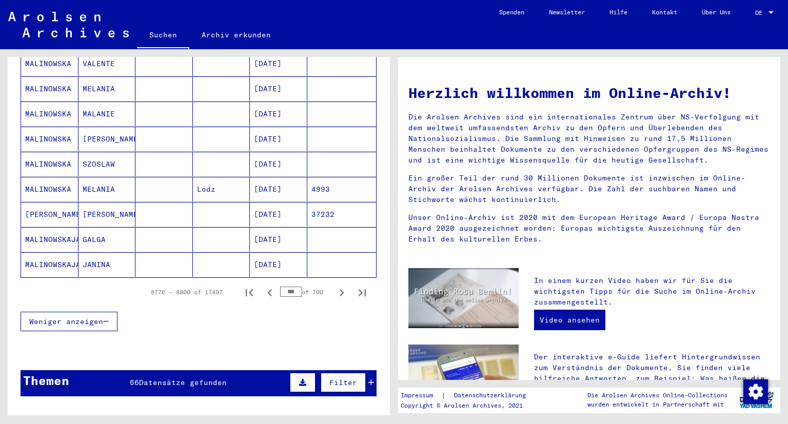
scroll to position [581, 0]
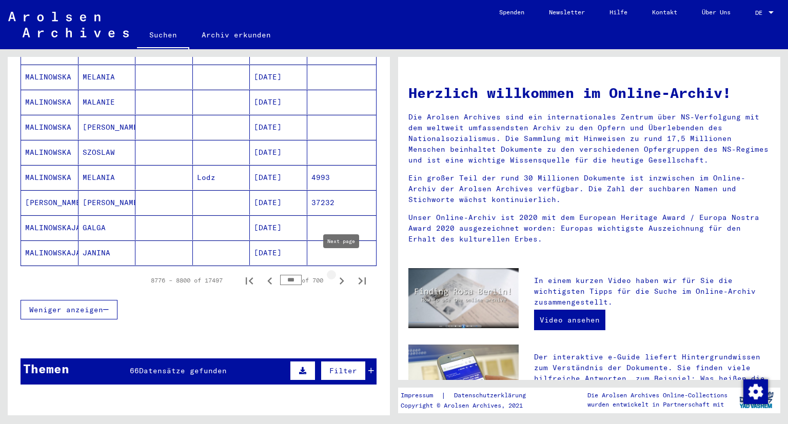
click at [343, 278] on icon "Next page" at bounding box center [342, 281] width 5 height 7
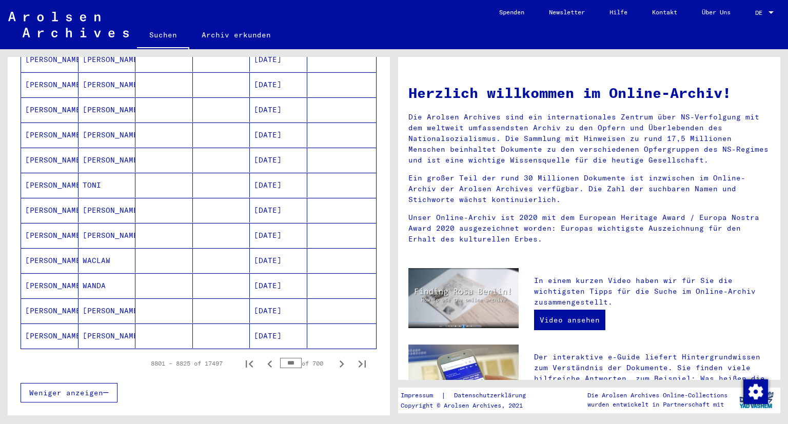
scroll to position [500, 0]
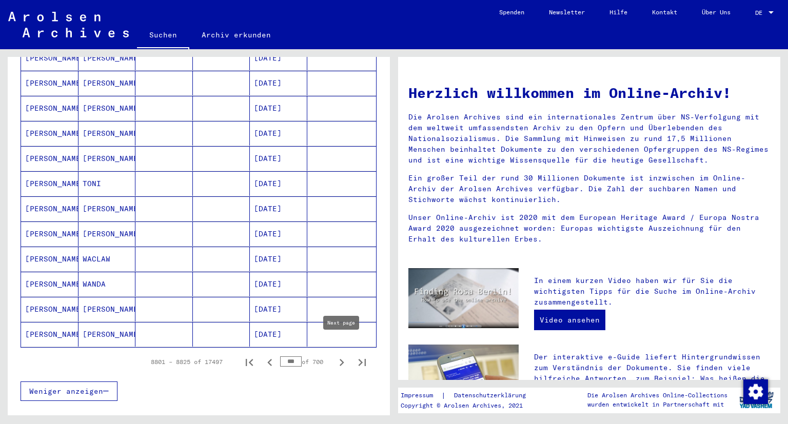
click at [344, 355] on icon "Next page" at bounding box center [341, 362] width 14 height 14
type input "***"
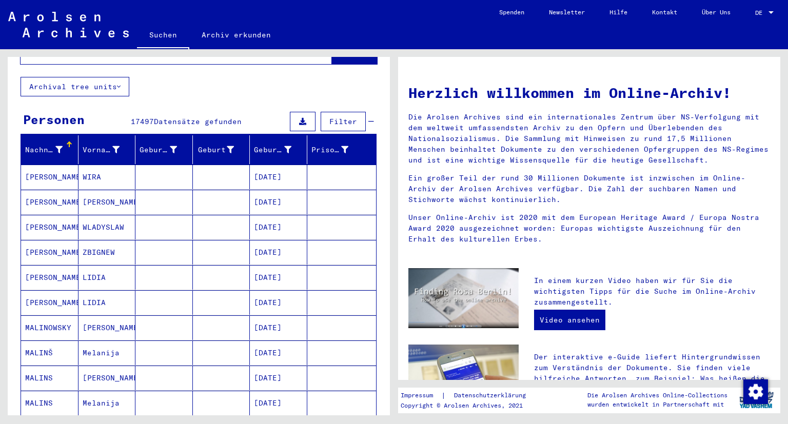
scroll to position [0, 0]
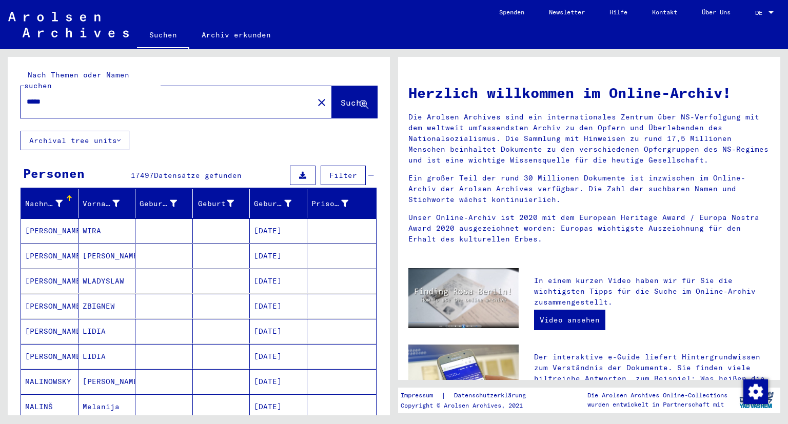
click at [126, 96] on input "*****" at bounding box center [164, 101] width 274 height 11
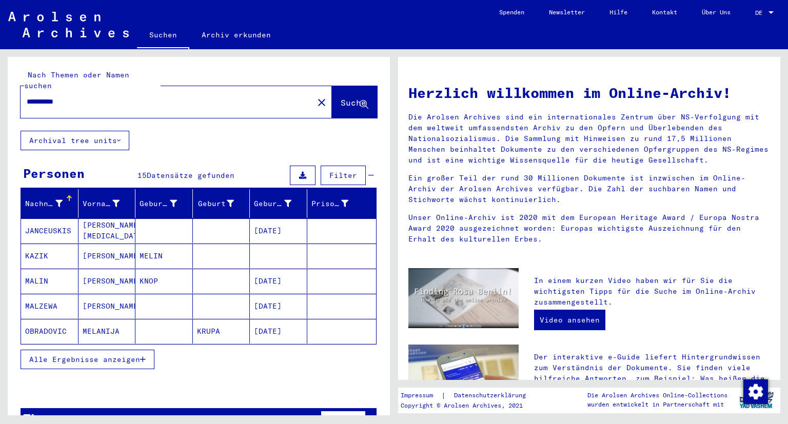
click at [128, 355] on span "Alle Ergebnisse anzeigen" at bounding box center [84, 359] width 111 height 9
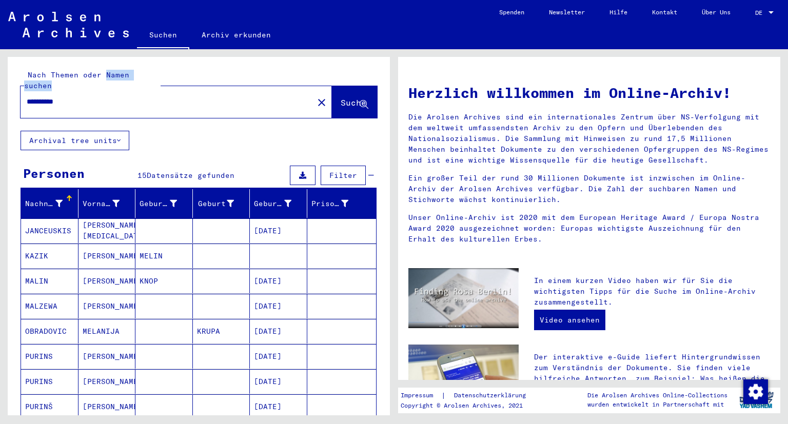
drag, startPoint x: 105, startPoint y: 81, endPoint x: 98, endPoint y: 87, distance: 9.8
click at [98, 87] on div "**********" at bounding box center [199, 94] width 357 height 48
click at [98, 96] on input "**********" at bounding box center [164, 101] width 274 height 11
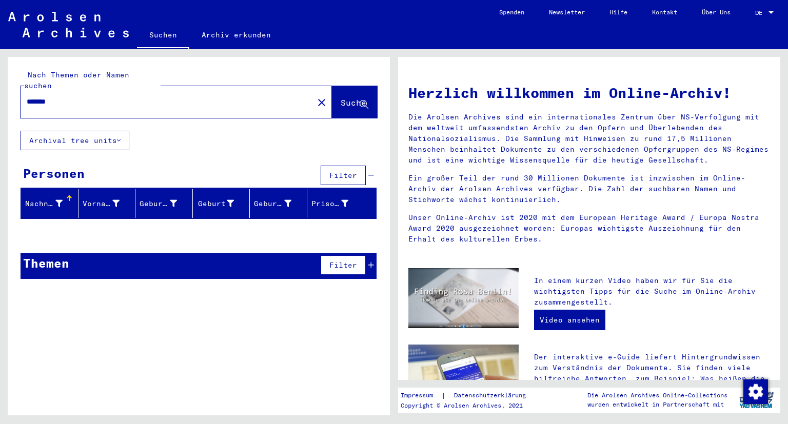
type input "*******"
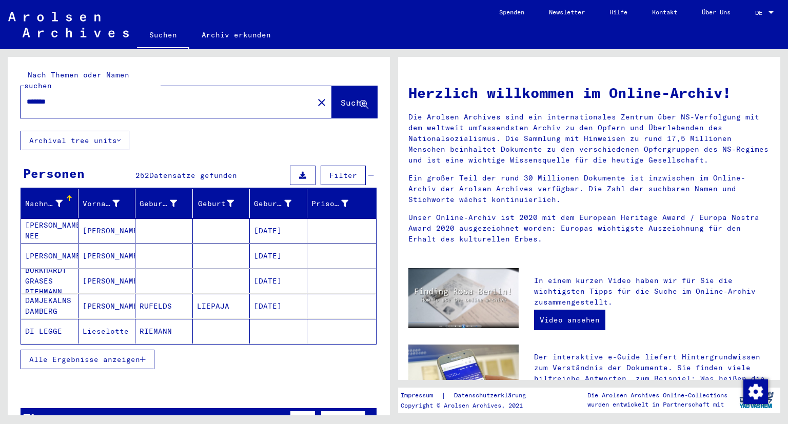
click at [120, 355] on span "Alle Ergebnisse anzeigen" at bounding box center [84, 359] width 111 height 9
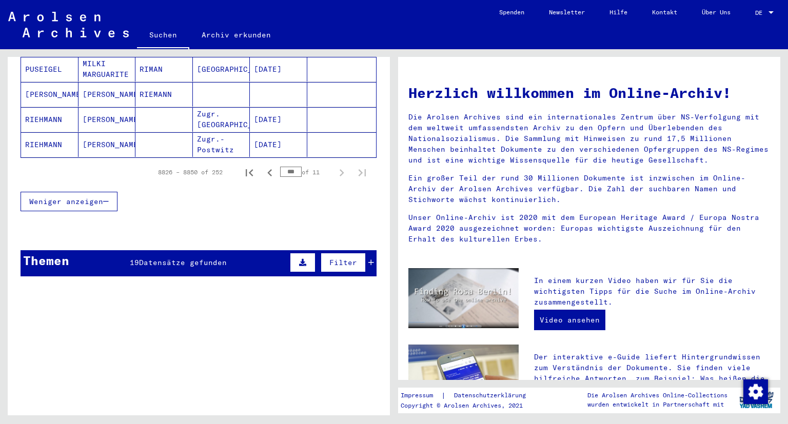
scroll to position [688, 0]
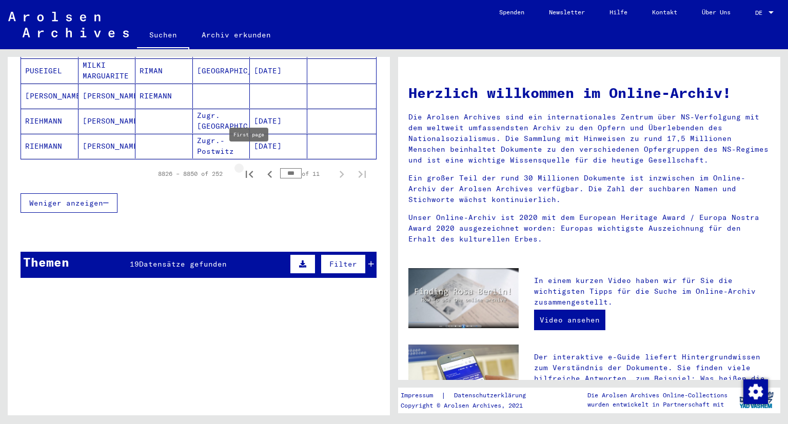
click at [247, 171] on icon "First page" at bounding box center [249, 174] width 7 height 7
click at [342, 171] on icon "Next page" at bounding box center [342, 174] width 5 height 7
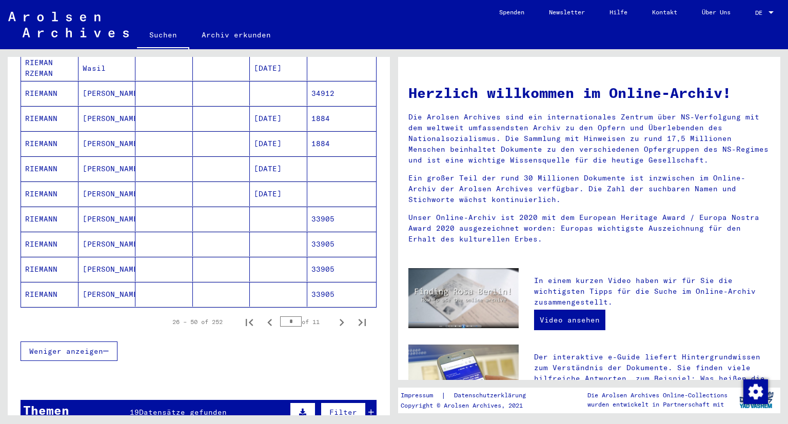
scroll to position [587, 0]
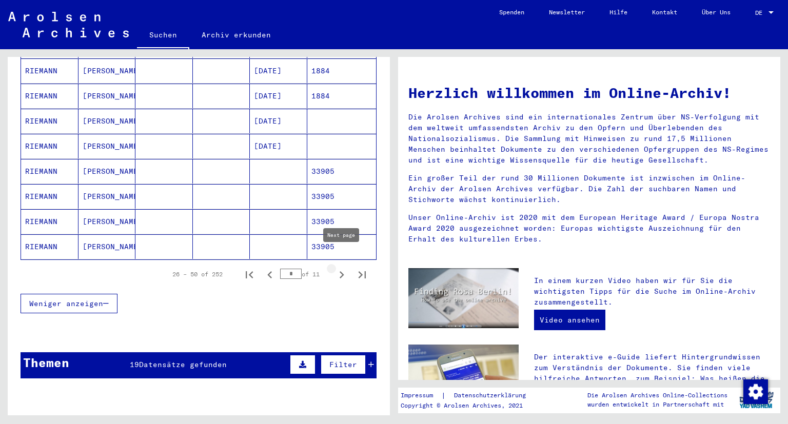
click at [341, 271] on icon "Next page" at bounding box center [342, 274] width 5 height 7
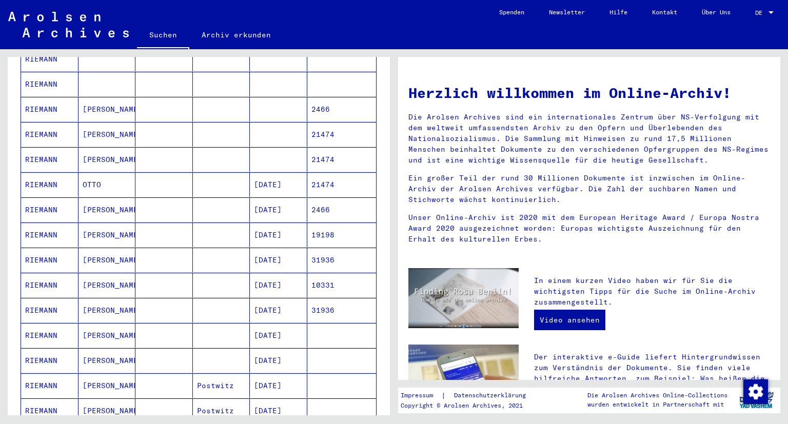
scroll to position [500, 0]
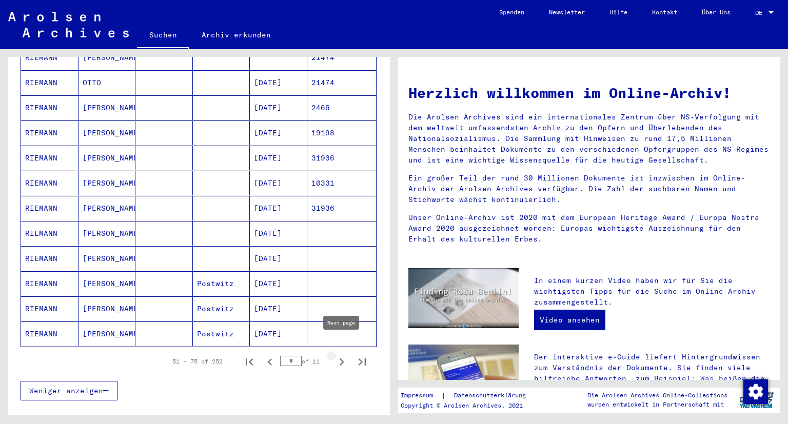
click at [339, 355] on icon "Next page" at bounding box center [341, 362] width 14 height 14
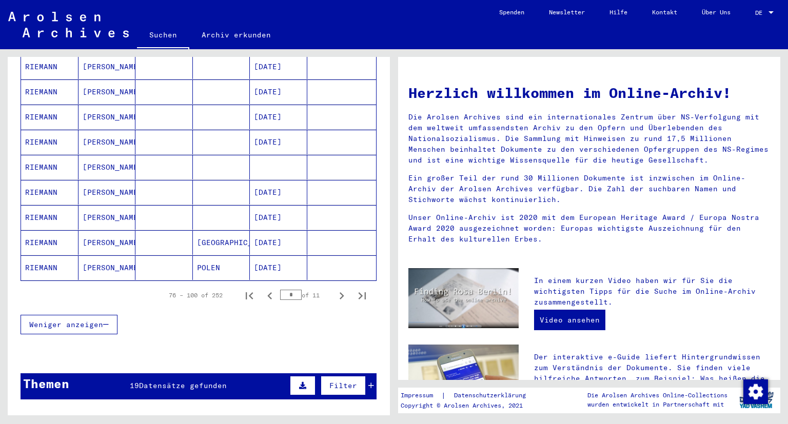
scroll to position [567, 0]
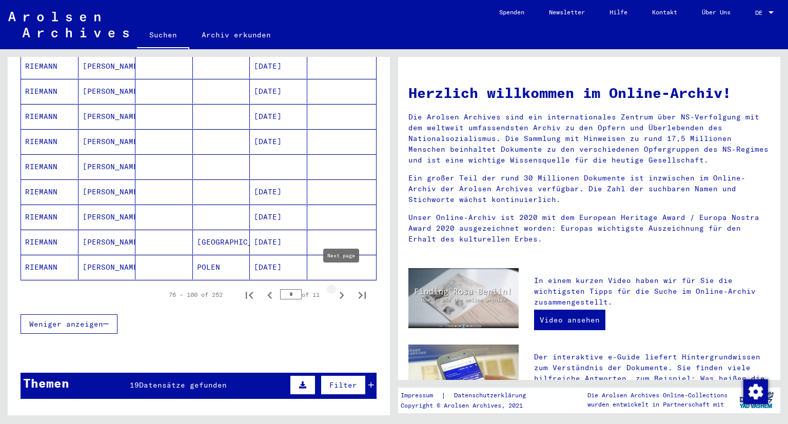
click at [345, 288] on icon "Next page" at bounding box center [341, 295] width 14 height 14
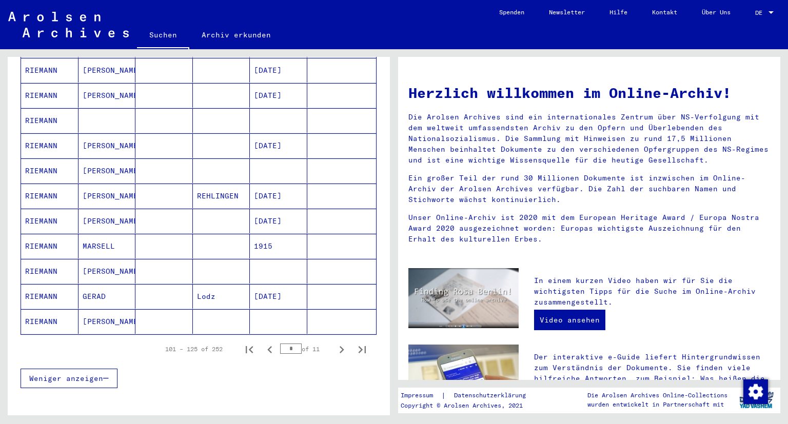
scroll to position [519, 0]
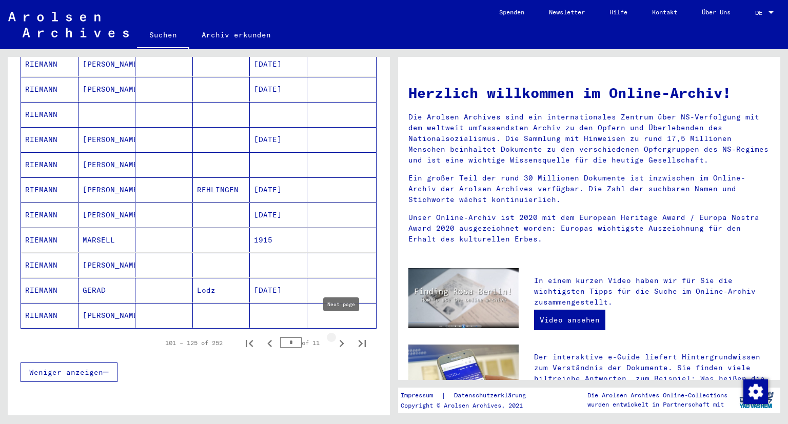
click at [338, 337] on icon "Next page" at bounding box center [341, 344] width 14 height 14
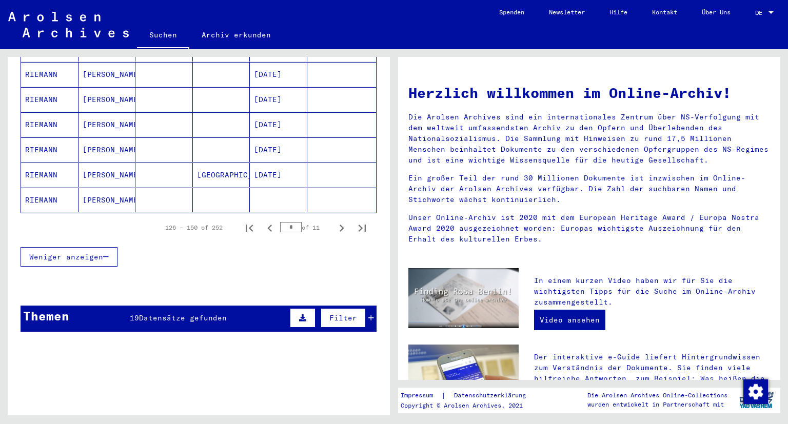
scroll to position [634, 0]
click at [343, 221] on icon "Next page" at bounding box center [341, 228] width 14 height 14
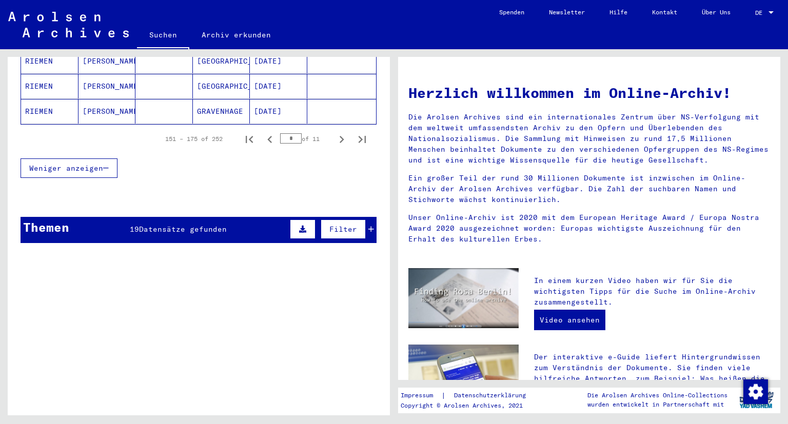
scroll to position [733, 0]
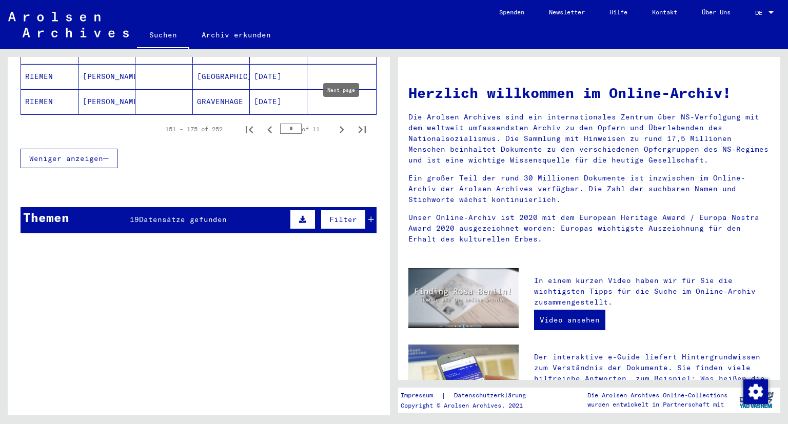
click at [343, 123] on icon "Next page" at bounding box center [341, 130] width 14 height 14
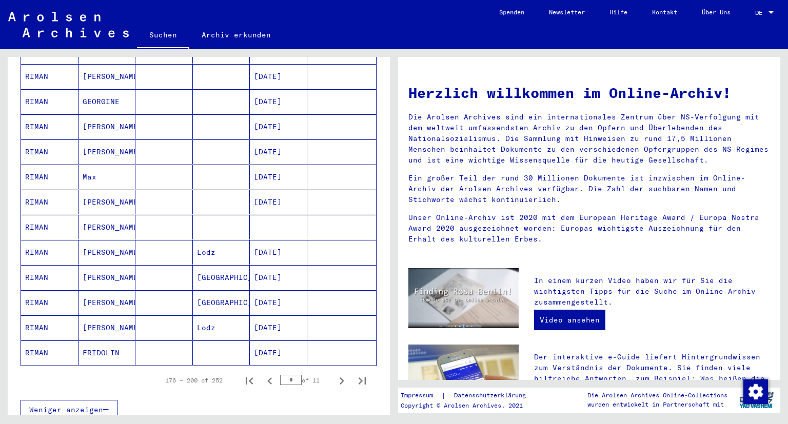
scroll to position [490, 0]
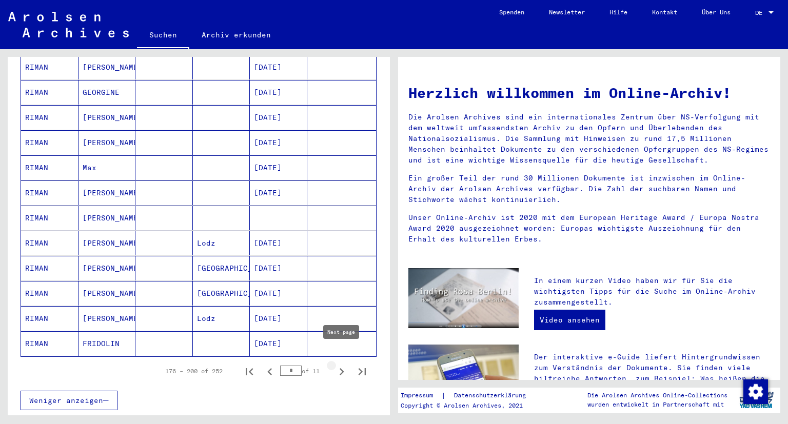
click at [343, 365] on icon "Next page" at bounding box center [341, 372] width 14 height 14
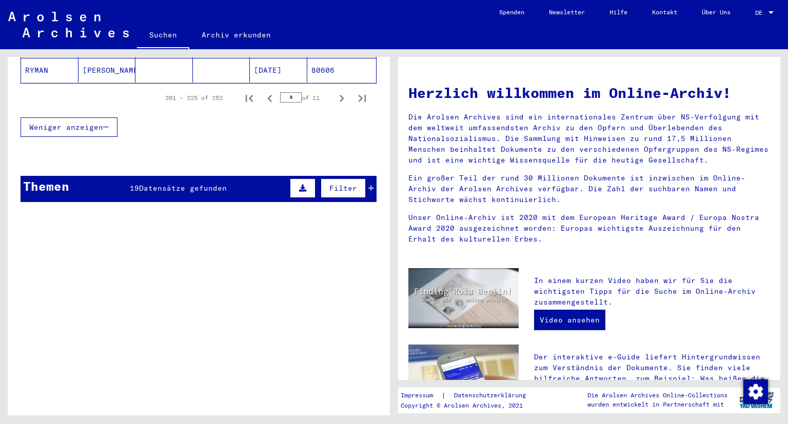
scroll to position [770, 0]
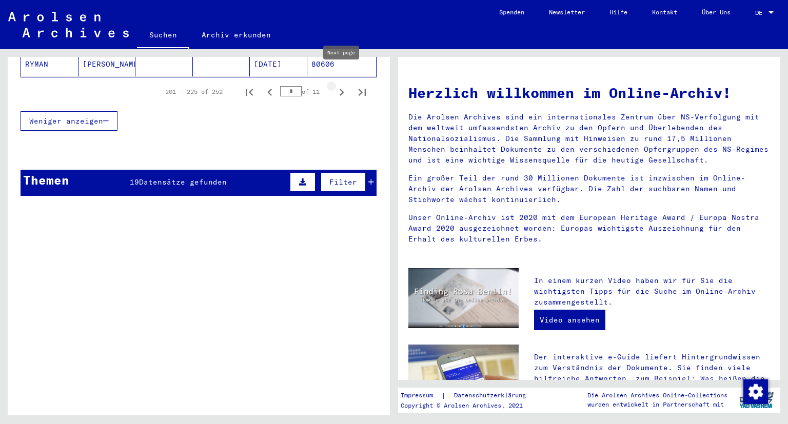
click at [343, 85] on icon "Next page" at bounding box center [341, 92] width 14 height 14
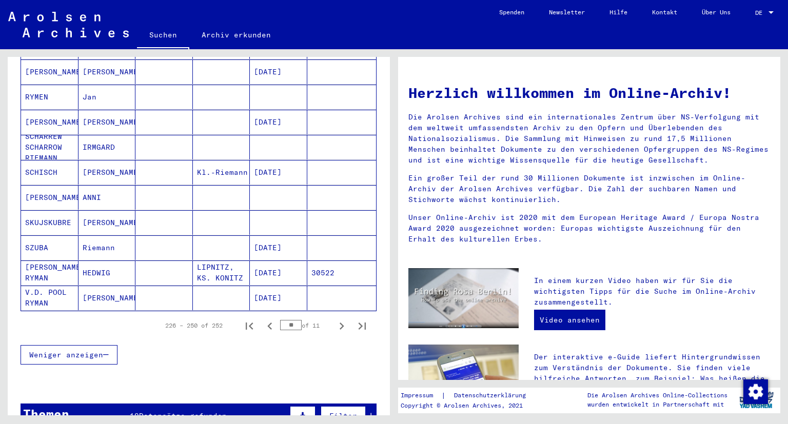
scroll to position [553, 0]
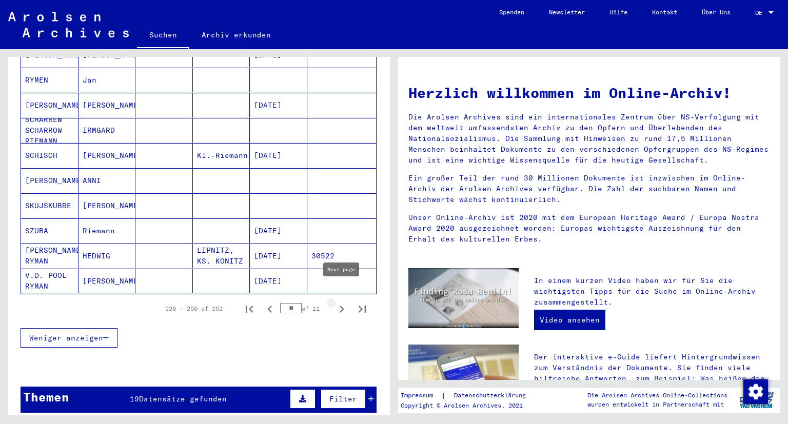
click at [346, 302] on icon "Next page" at bounding box center [341, 309] width 14 height 14
type input "**"
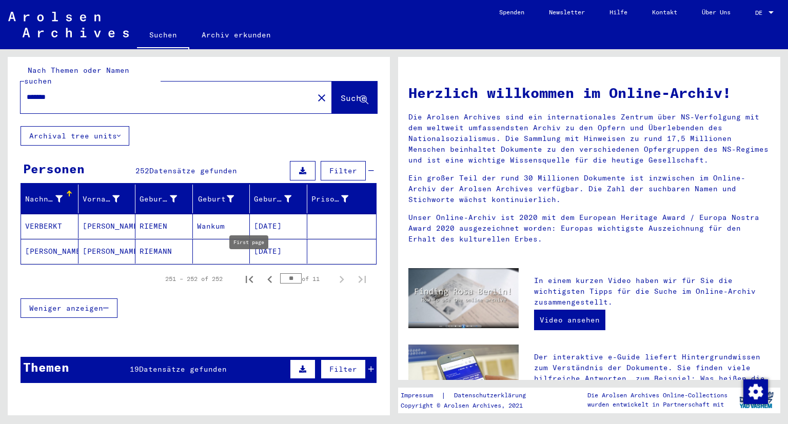
scroll to position [0, 0]
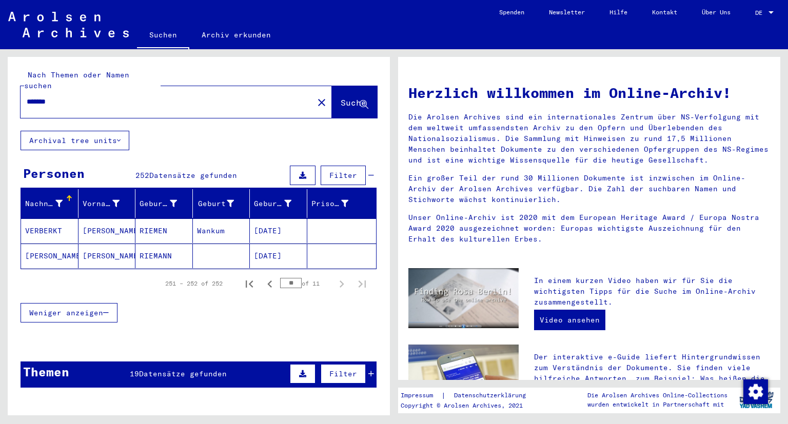
click at [115, 97] on div "*******" at bounding box center [161, 101] width 281 height 23
click at [47, 96] on input "*******" at bounding box center [164, 101] width 274 height 11
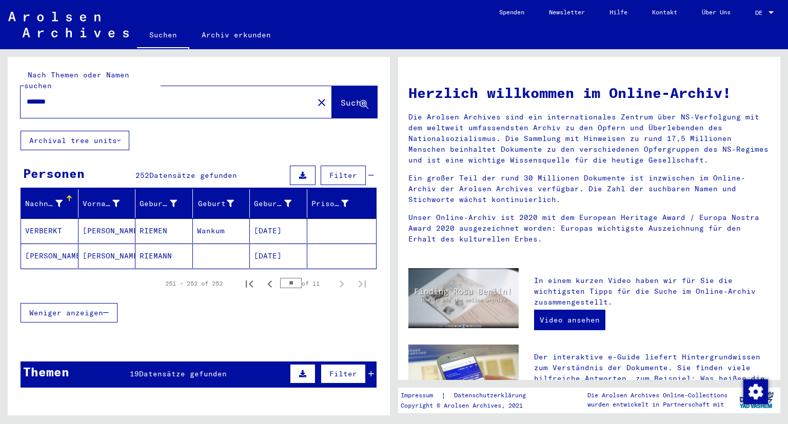
click at [47, 96] on input "*******" at bounding box center [164, 101] width 274 height 11
type input "******"
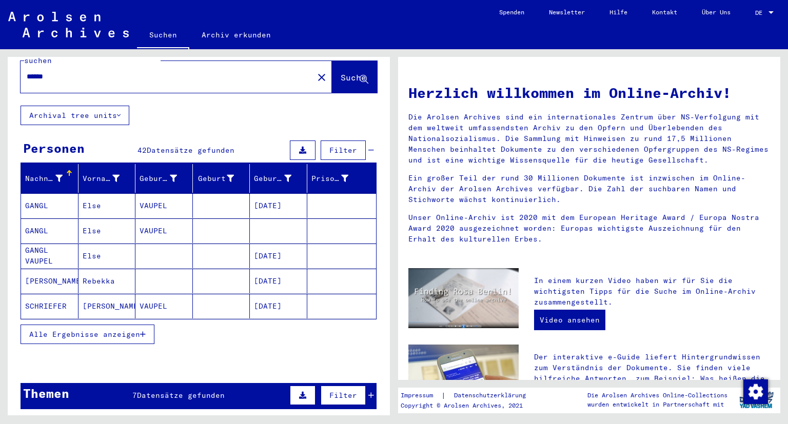
scroll to position [26, 0]
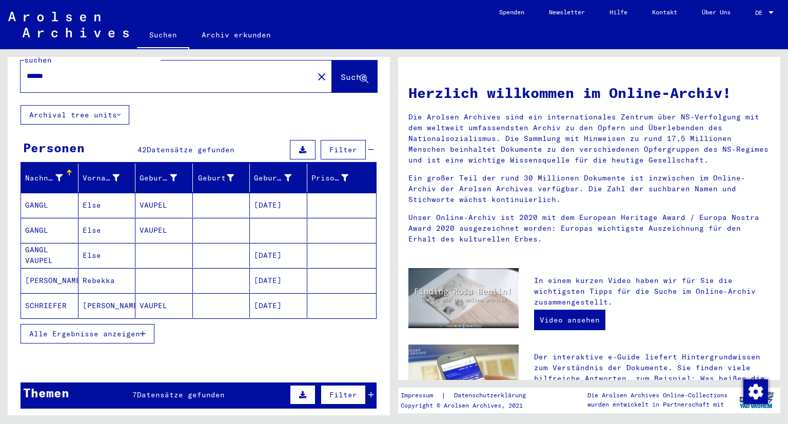
click at [134, 329] on span "Alle Ergebnisse anzeigen" at bounding box center [84, 333] width 111 height 9
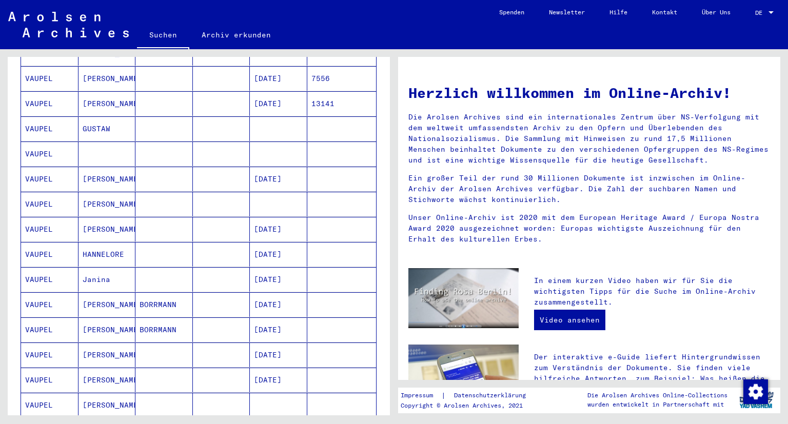
scroll to position [519, 0]
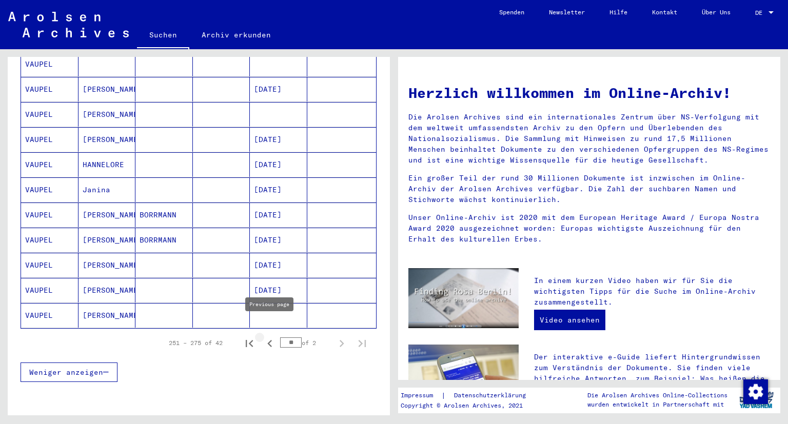
click at [273, 337] on icon "Previous page" at bounding box center [270, 344] width 14 height 14
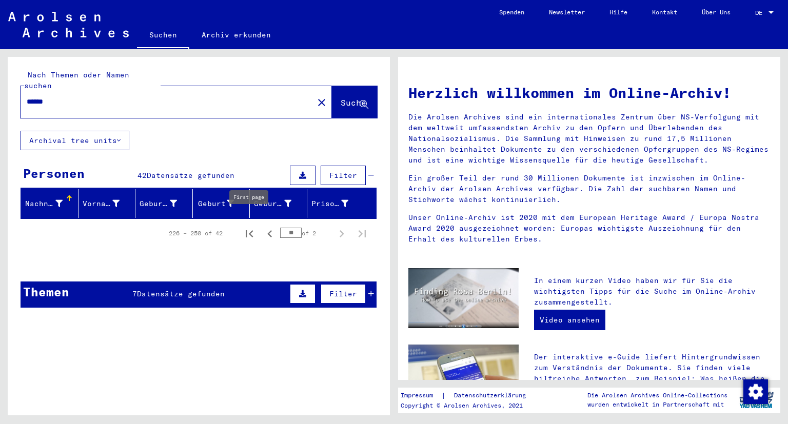
click at [245, 227] on icon "First page" at bounding box center [249, 234] width 14 height 14
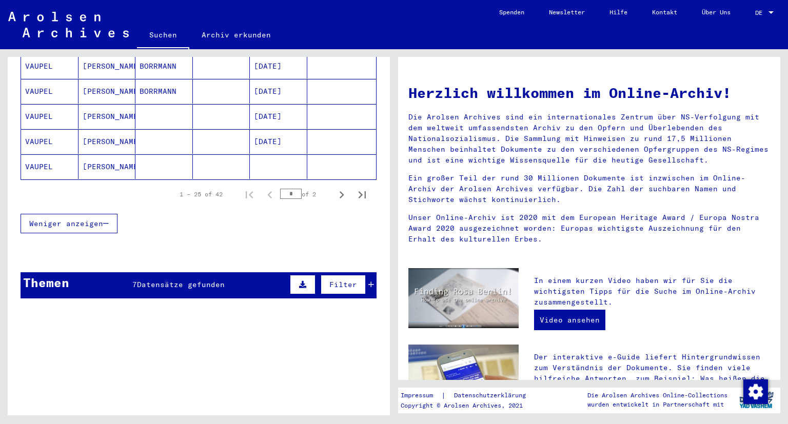
scroll to position [667, 0]
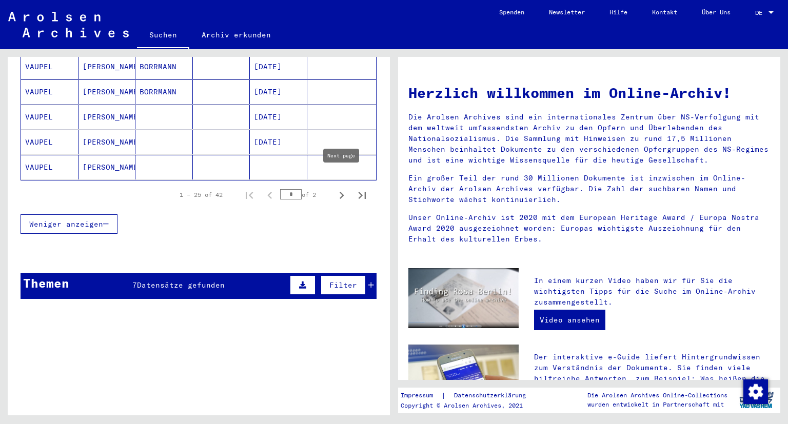
click at [338, 188] on icon "Next page" at bounding box center [341, 195] width 14 height 14
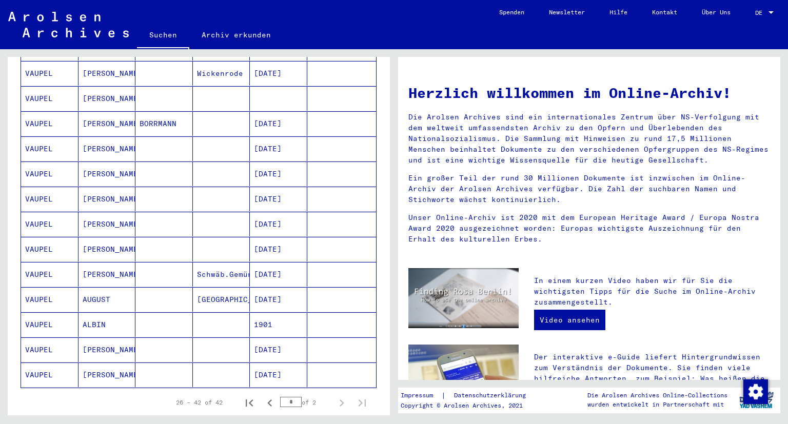
scroll to position [259, 0]
click at [271, 396] on icon "Previous page" at bounding box center [270, 403] width 14 height 14
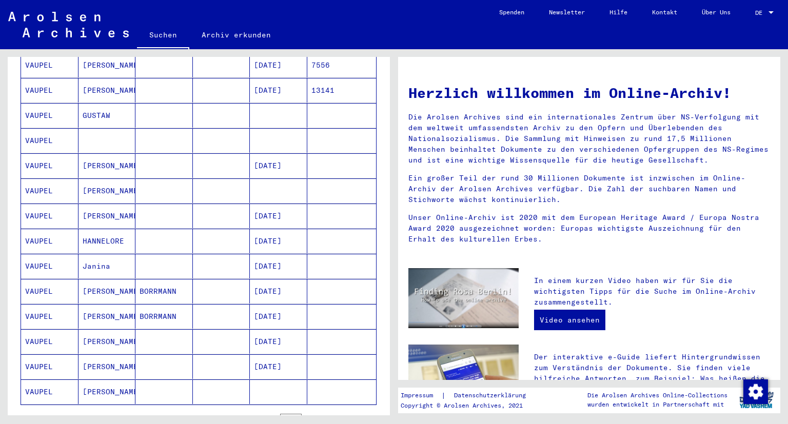
scroll to position [448, 0]
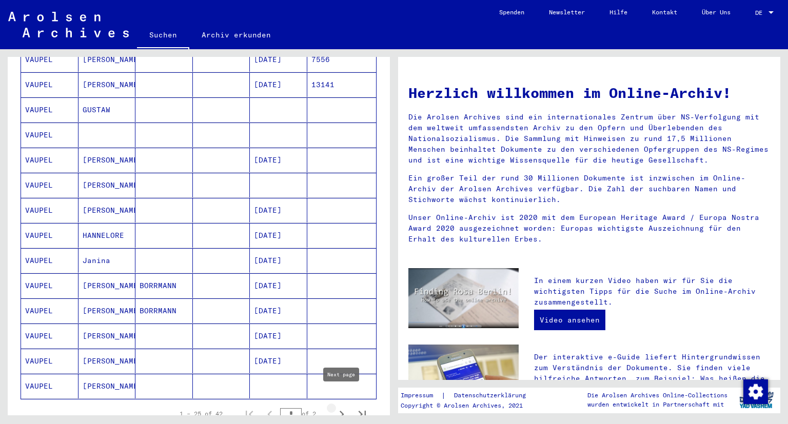
click at [343, 411] on icon "Next page" at bounding box center [342, 414] width 5 height 7
type input "*"
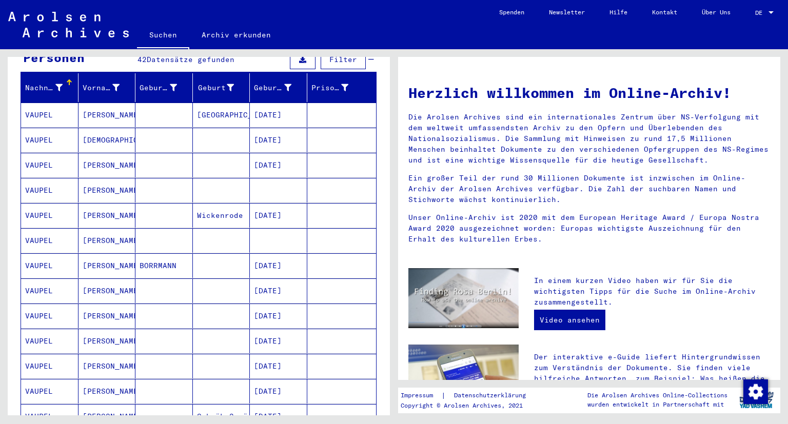
scroll to position [0, 0]
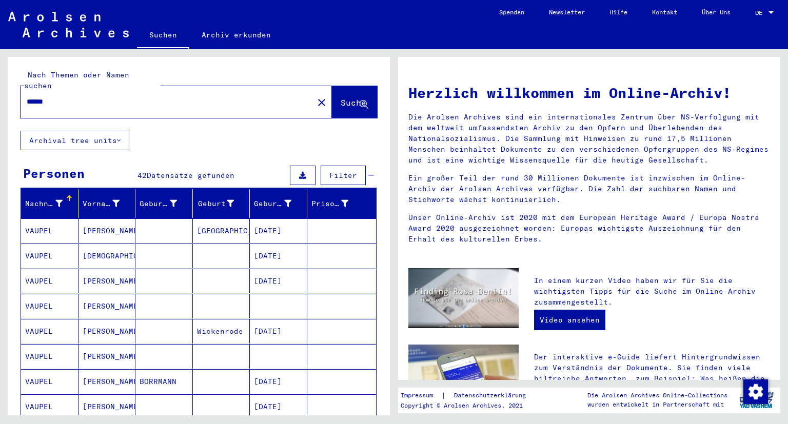
click at [83, 96] on input "******" at bounding box center [164, 101] width 274 height 11
